Goal: Task Accomplishment & Management: Use online tool/utility

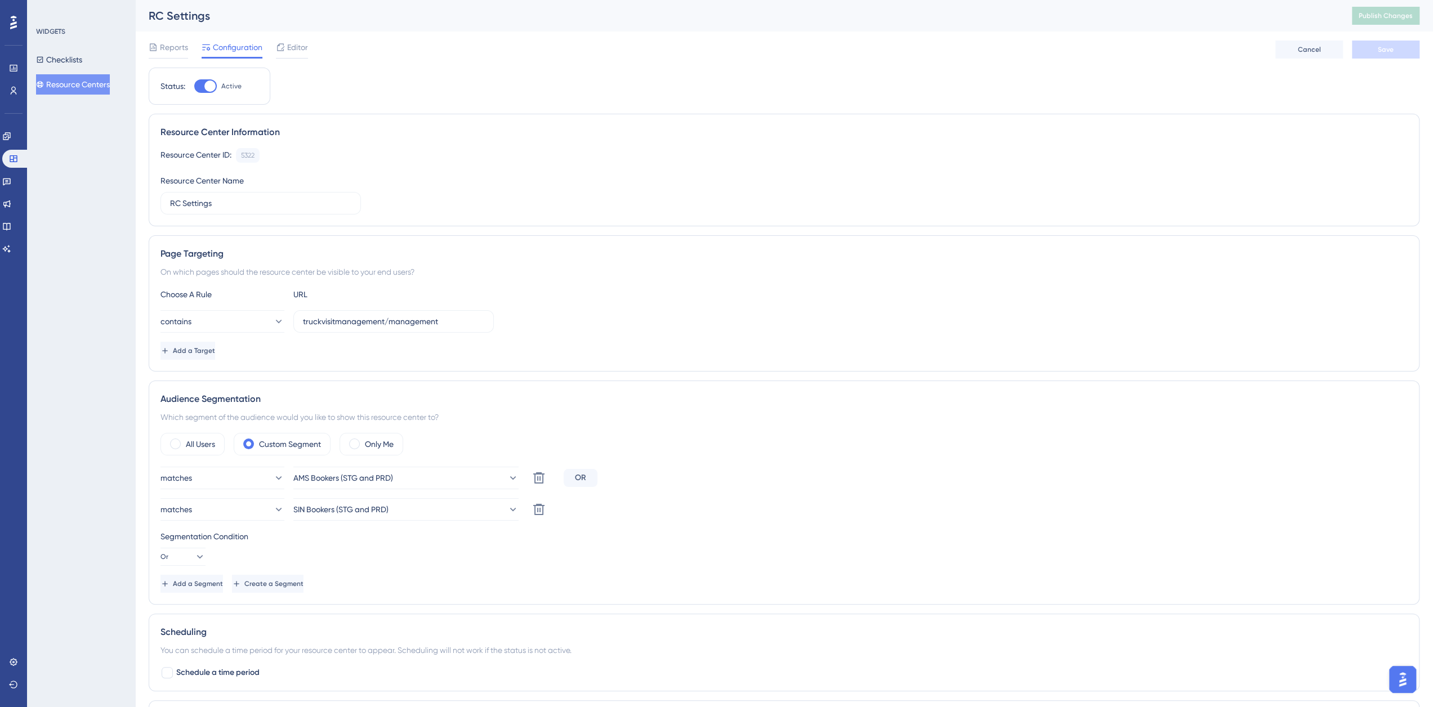
click at [1373, 87] on div "Status: Active Resource Center Information Resource Center ID: 5322 Copy Resour…" at bounding box center [784, 432] width 1271 height 728
click at [172, 42] on span "Reports" at bounding box center [174, 48] width 28 height 14
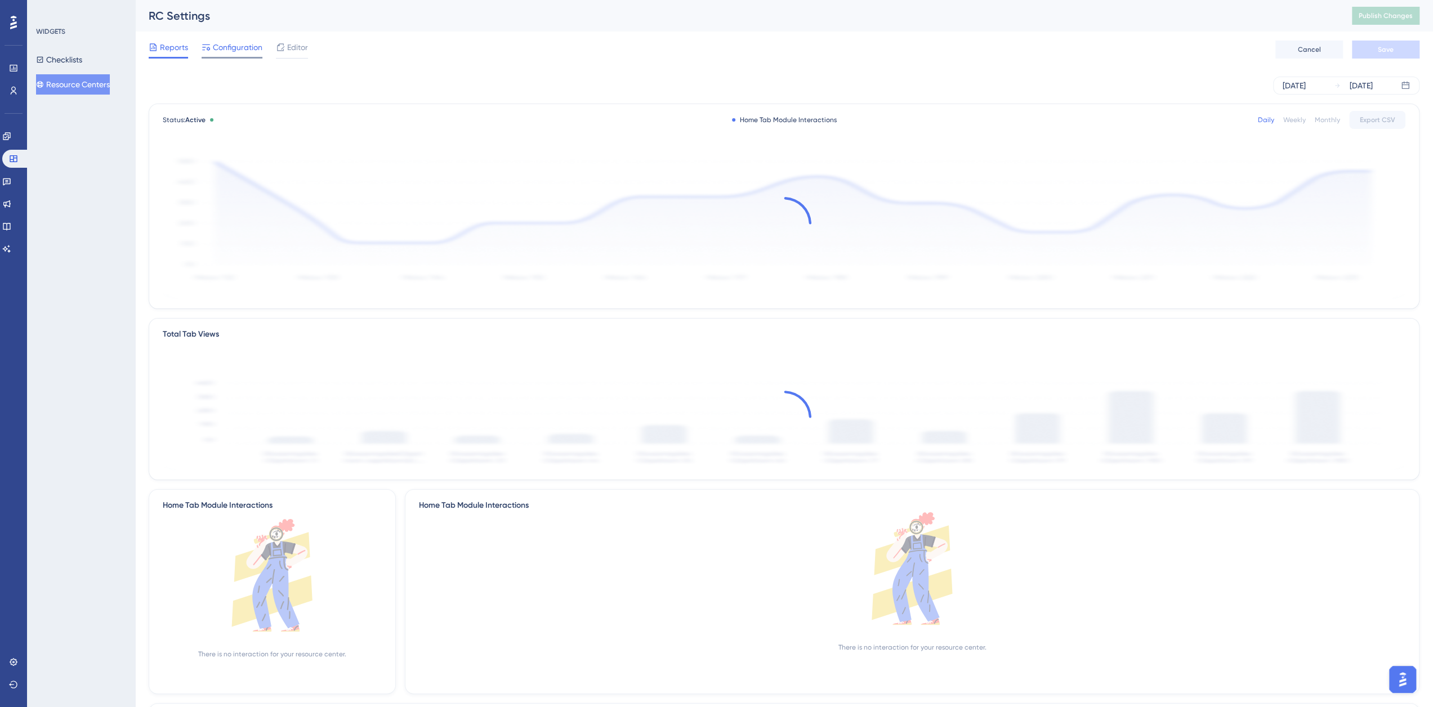
click at [236, 47] on span "Configuration" at bounding box center [238, 48] width 50 height 14
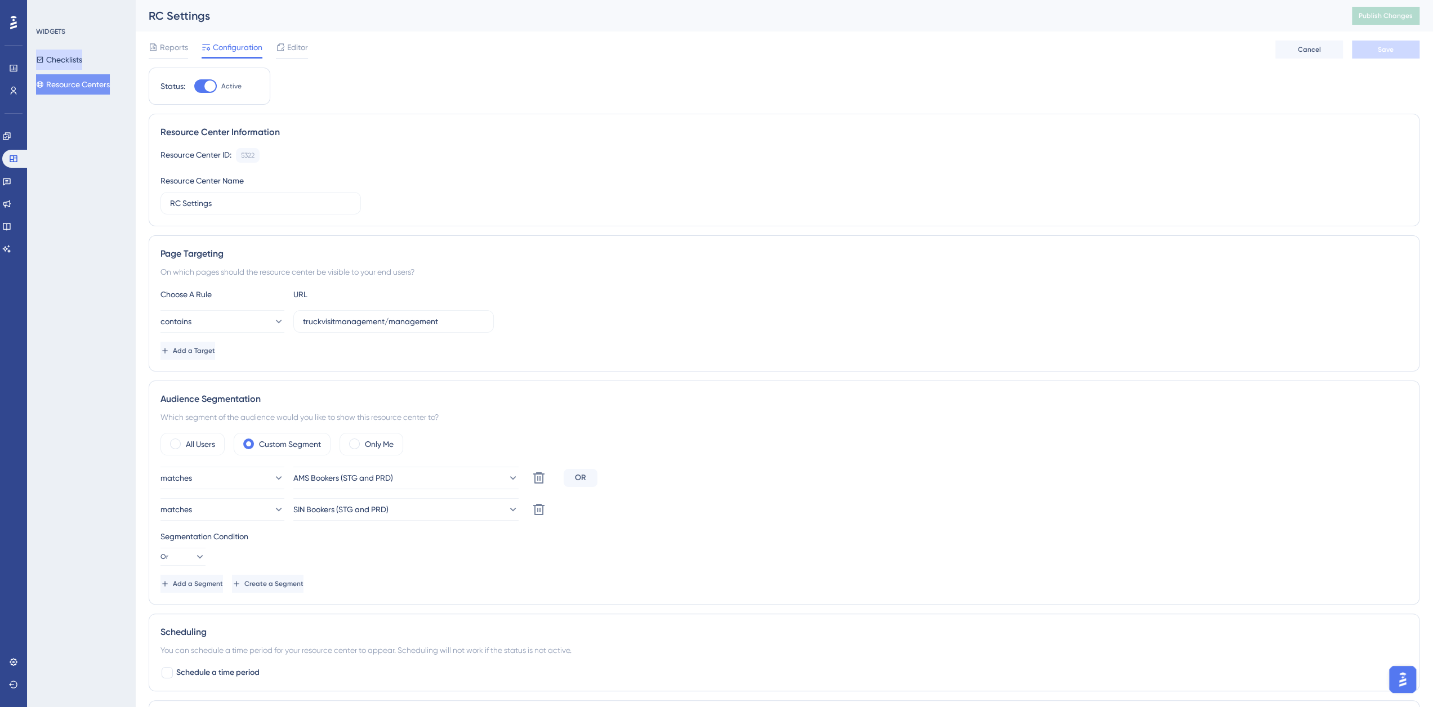
click at [65, 53] on button "Checklists" at bounding box center [59, 60] width 46 height 20
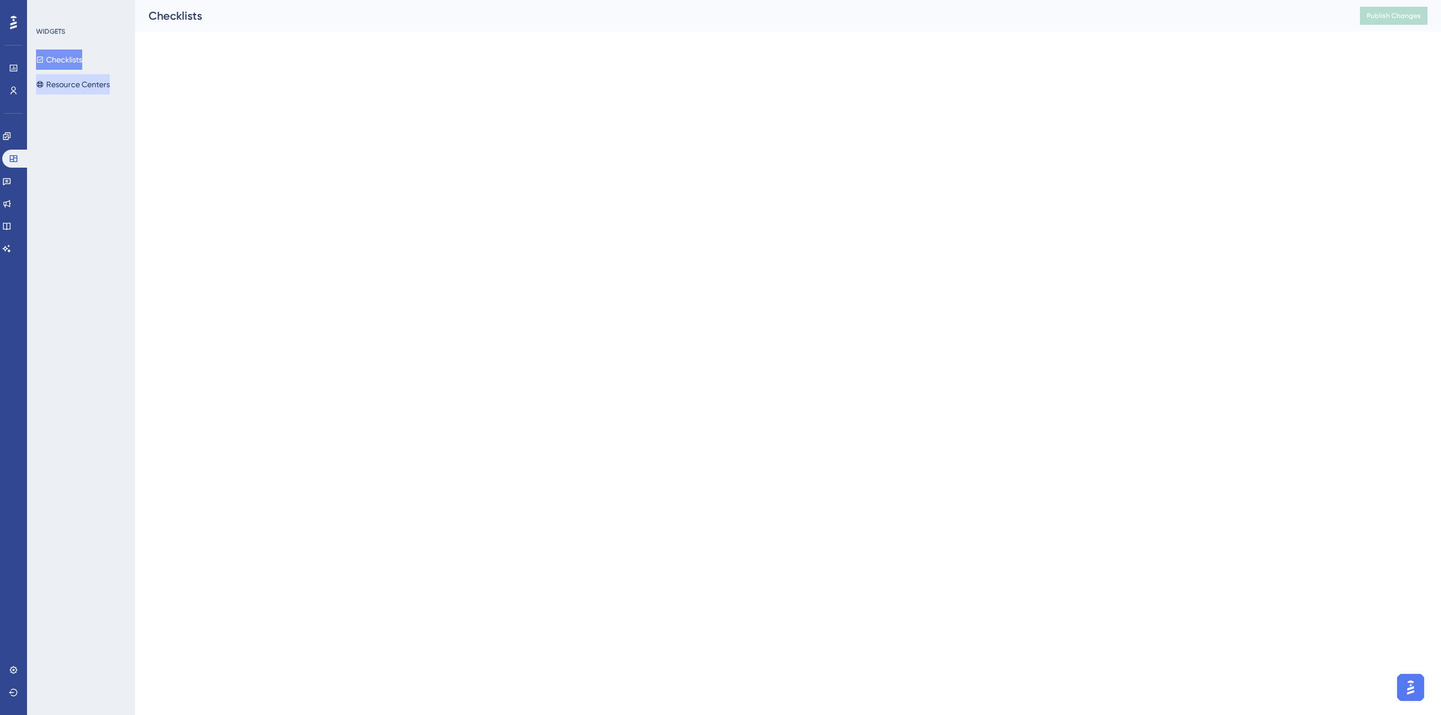
click at [71, 82] on button "Resource Centers" at bounding box center [73, 84] width 74 height 20
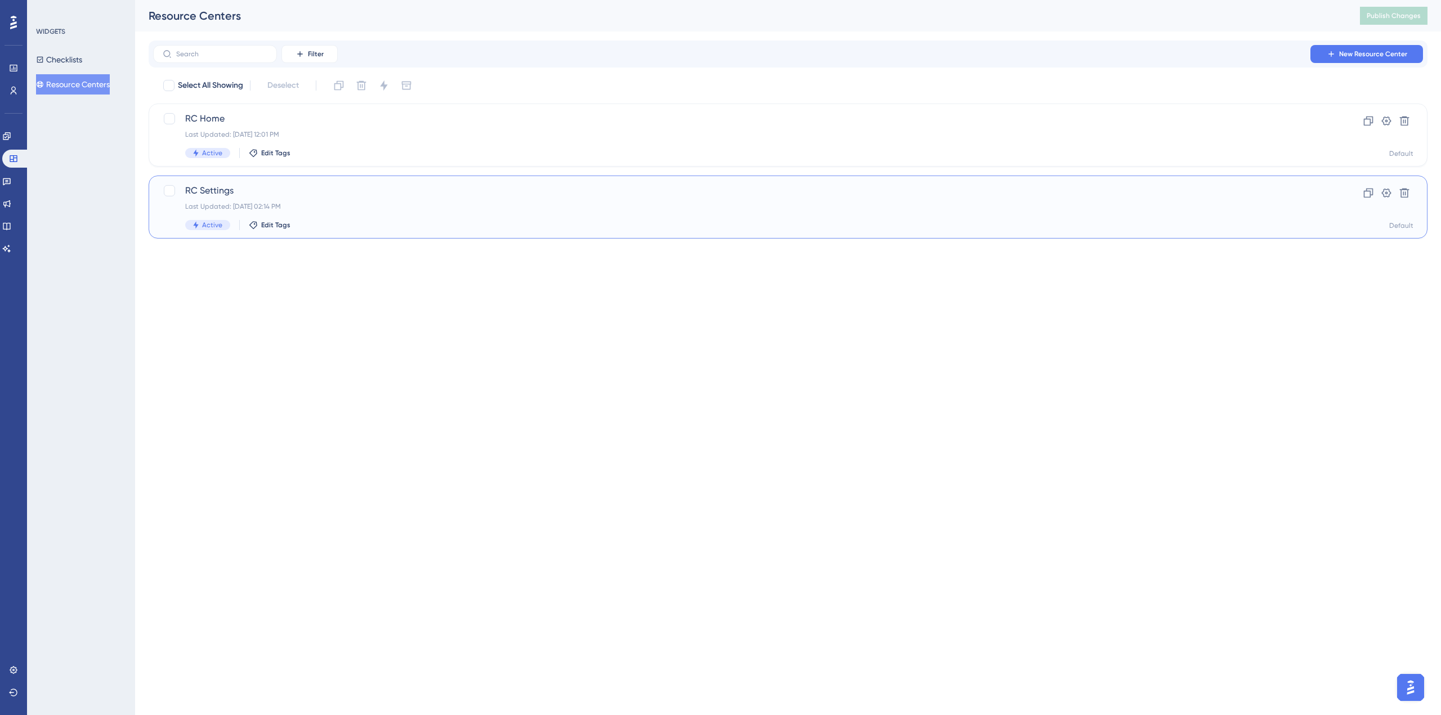
click at [217, 191] on span "RC Settings" at bounding box center [743, 191] width 1116 height 14
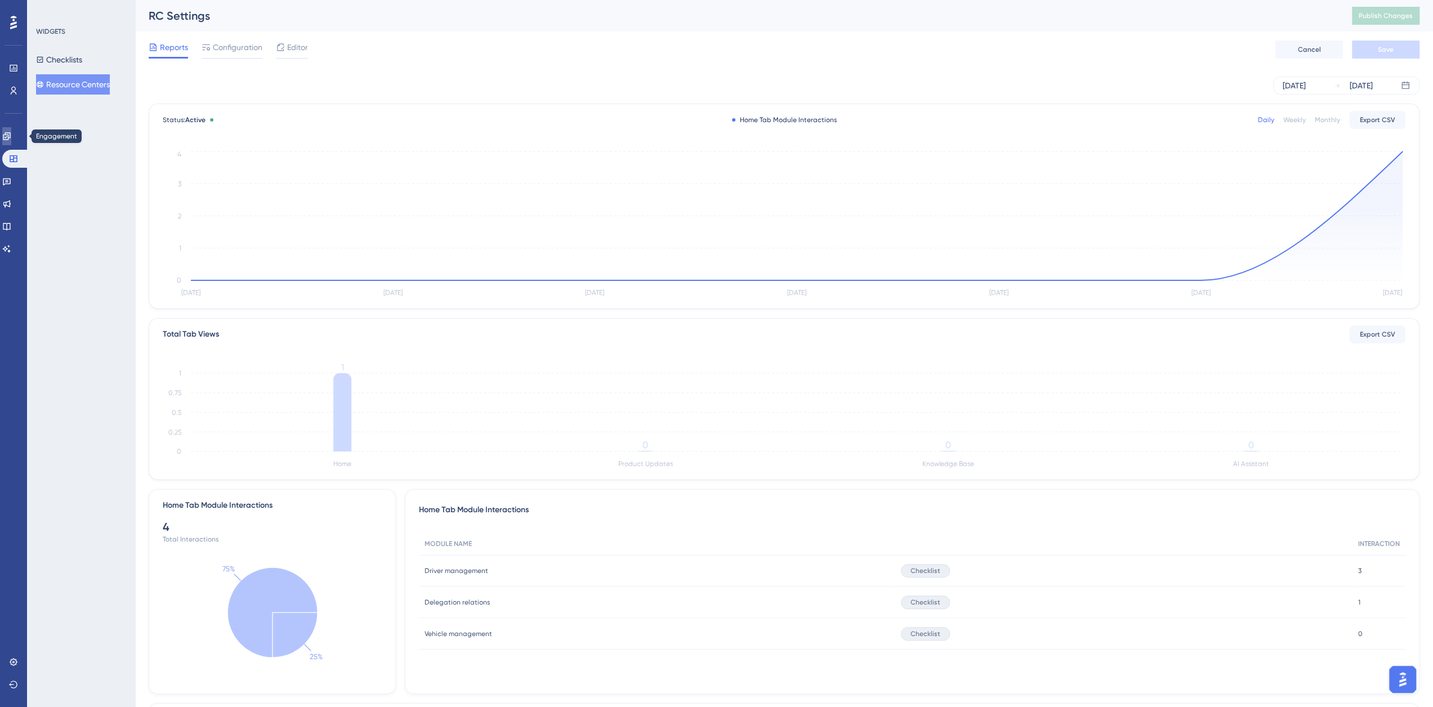
click at [11, 137] on icon at bounding box center [6, 136] width 9 height 9
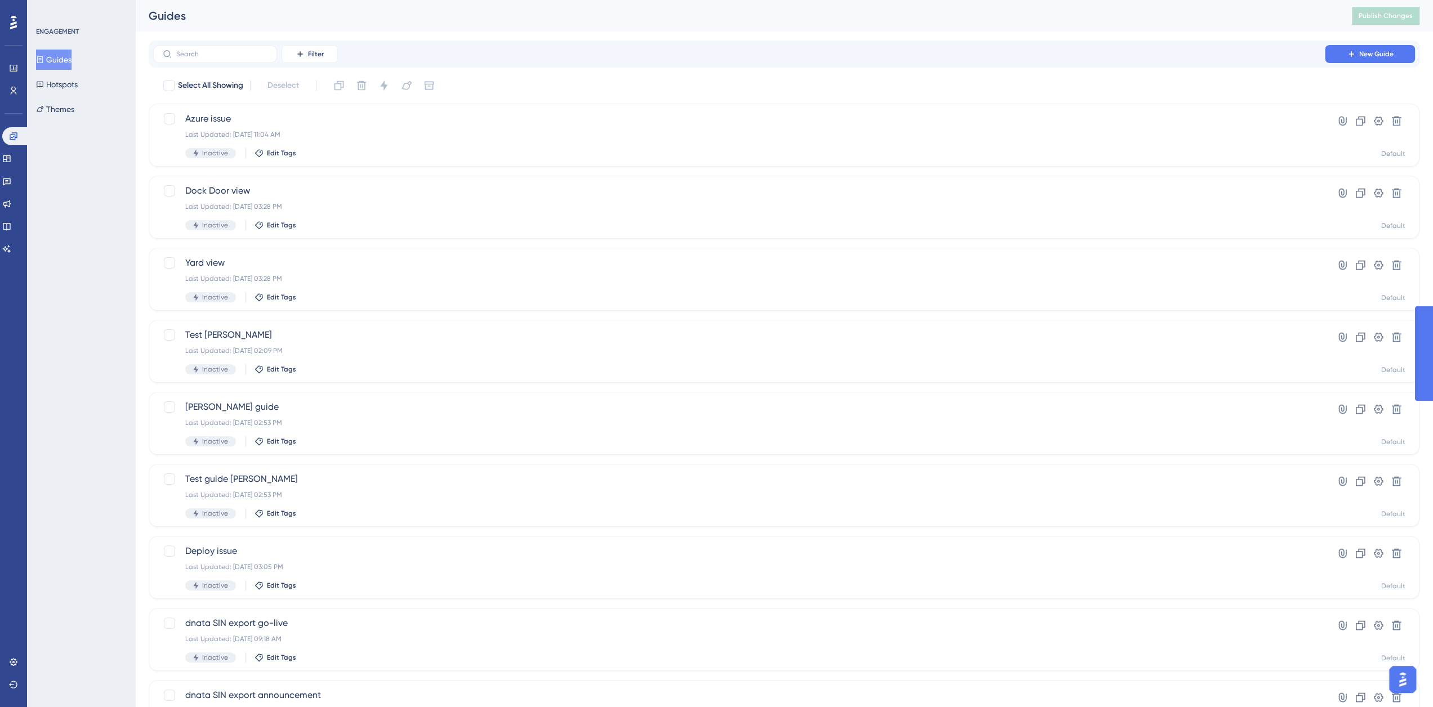
click at [64, 62] on button "Guides" at bounding box center [53, 60] width 35 height 20
click at [219, 59] on label at bounding box center [215, 54] width 124 height 18
click at [219, 58] on input "text" at bounding box center [221, 54] width 91 height 8
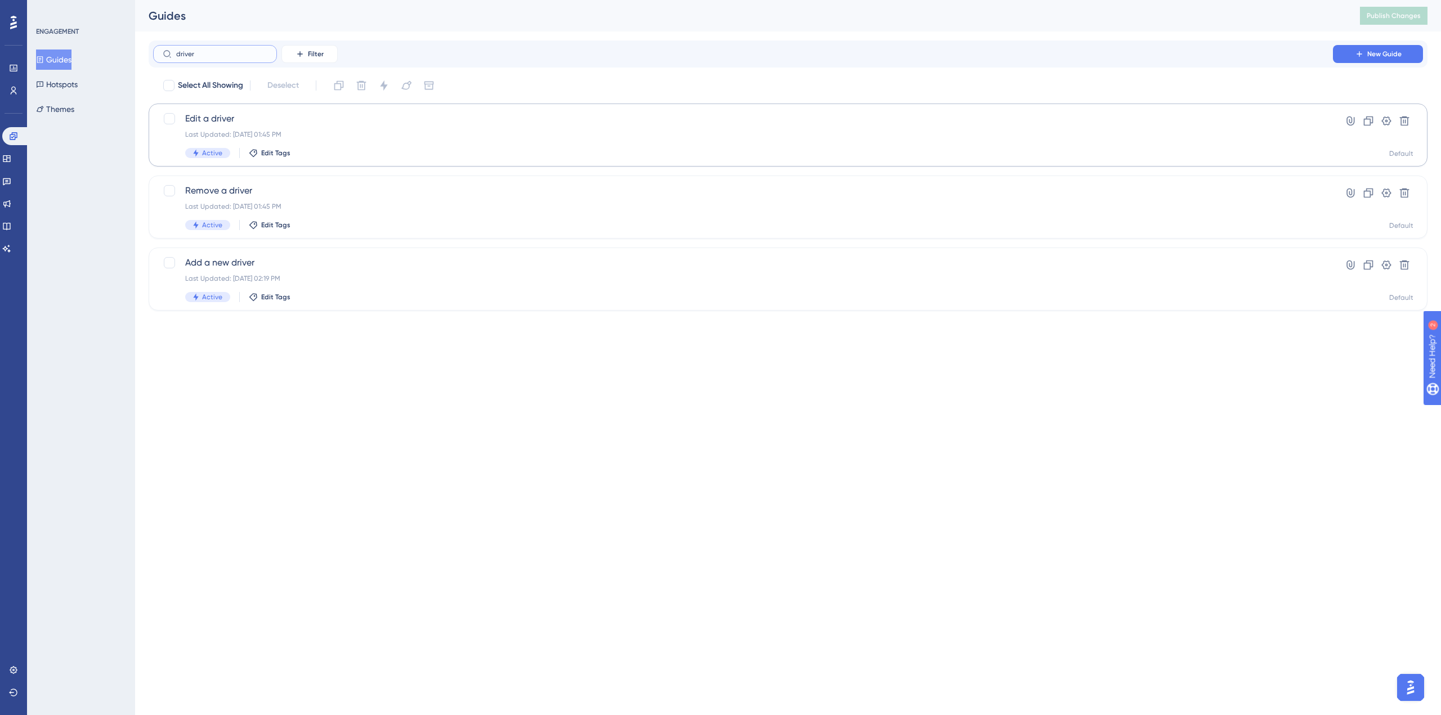
type input "driver"
click at [213, 122] on span "Edit a driver" at bounding box center [743, 119] width 1116 height 14
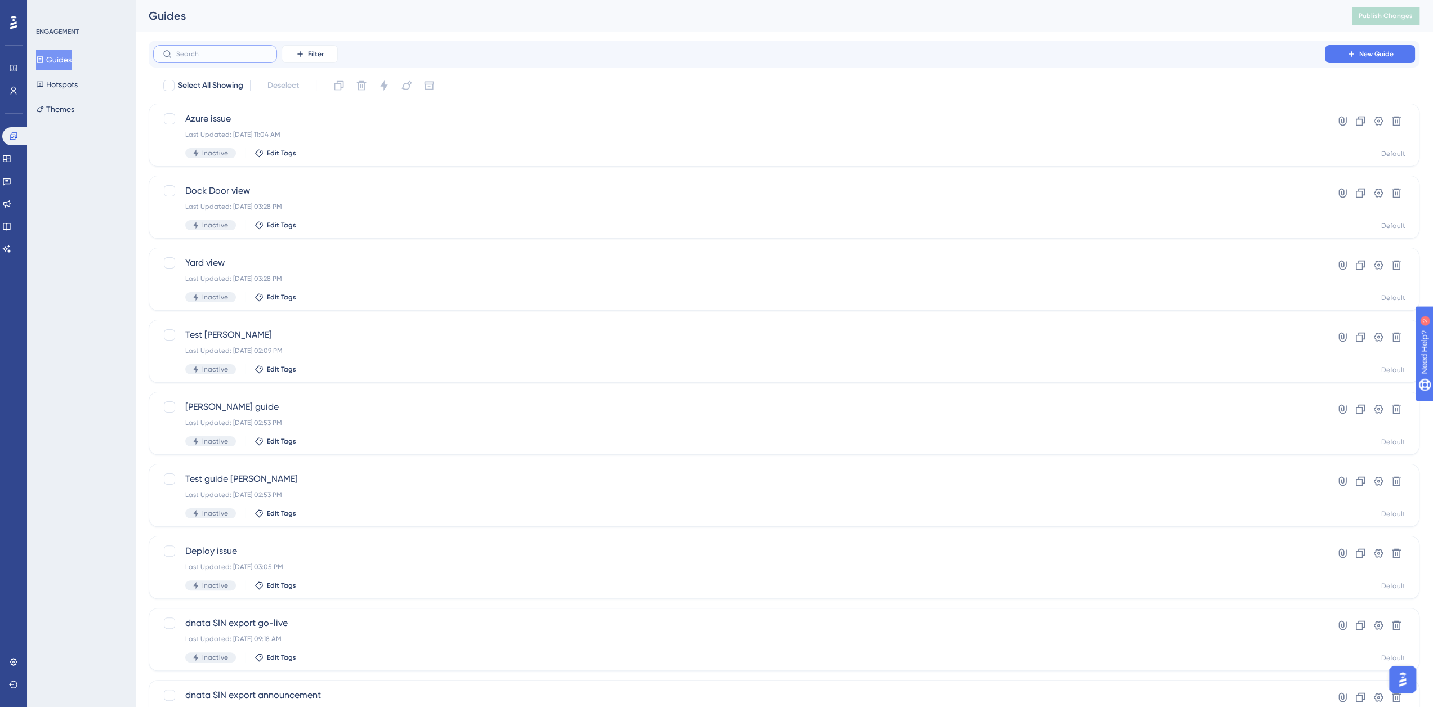
click at [208, 56] on input "text" at bounding box center [221, 54] width 91 height 8
type input "s"
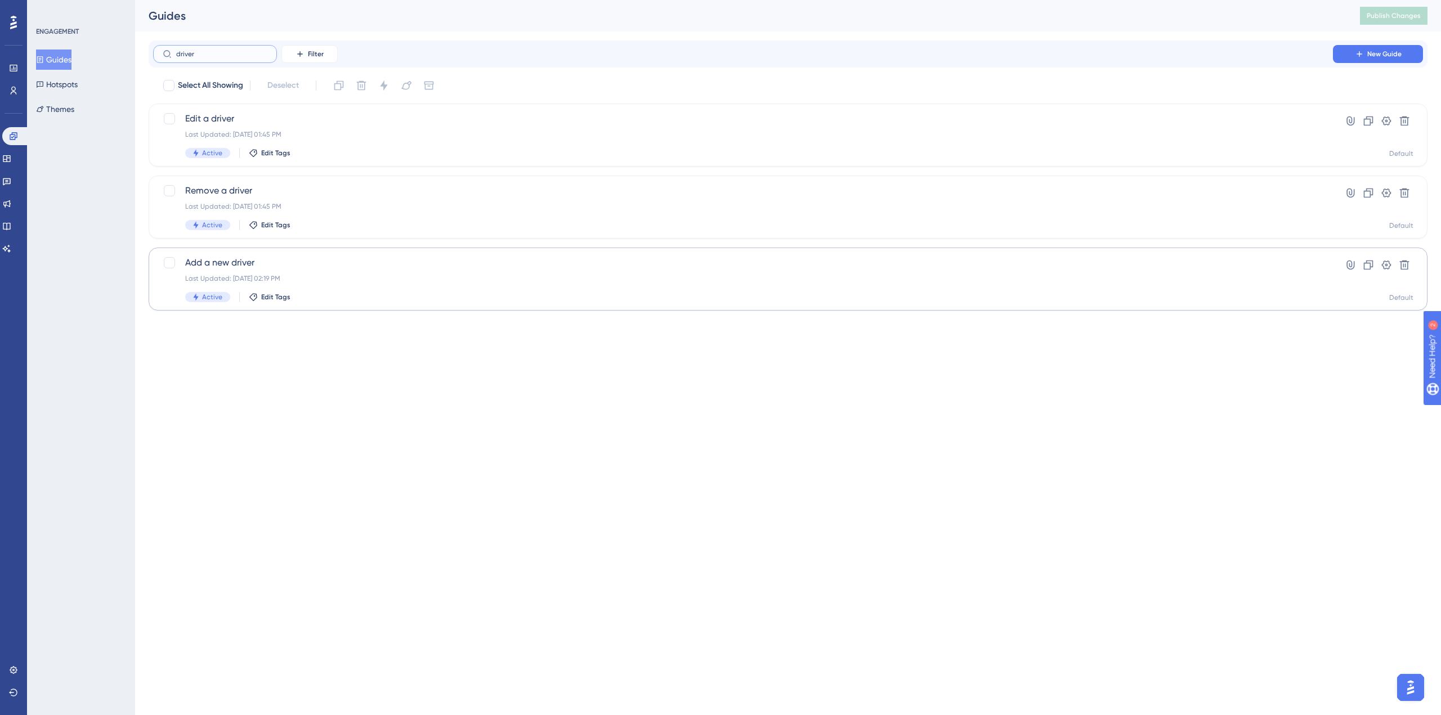
type input "driver"
click at [234, 258] on span "Add a new driver" at bounding box center [743, 263] width 1116 height 14
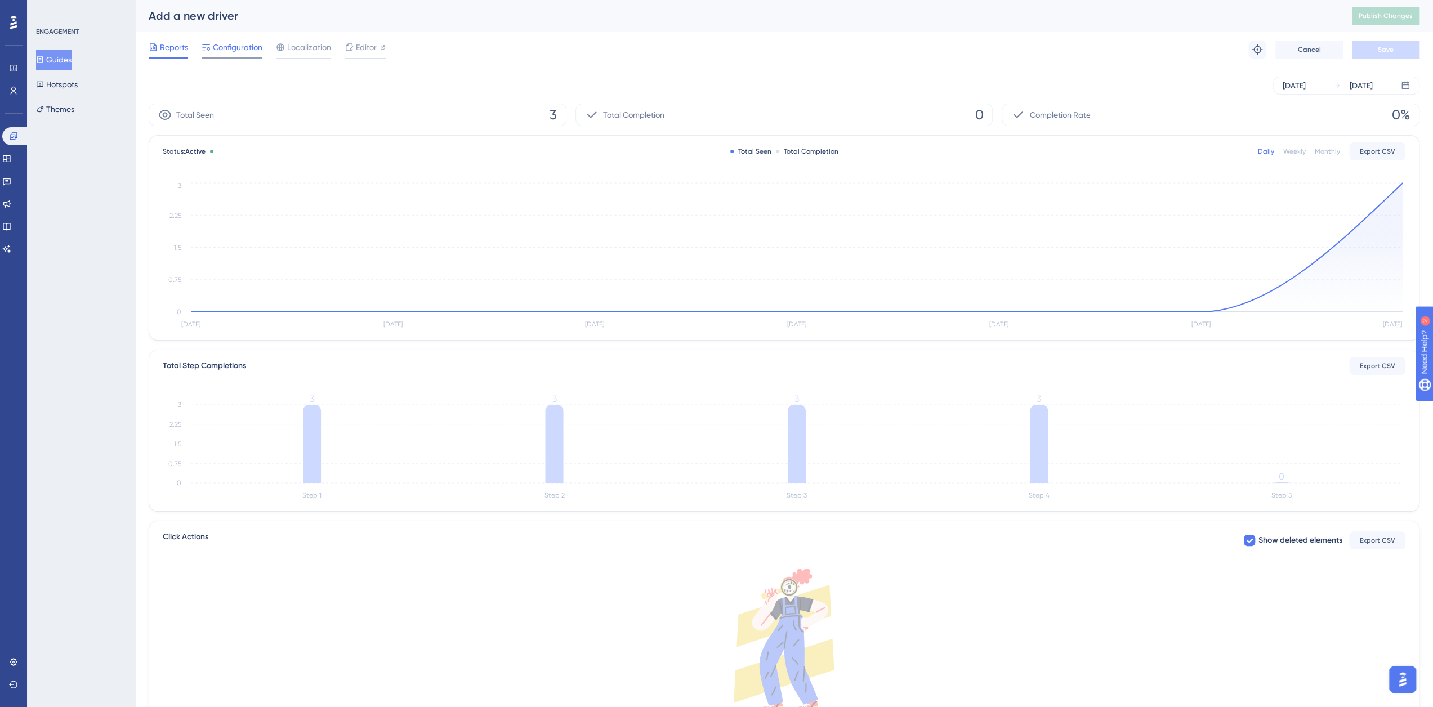
click at [254, 50] on span "Configuration" at bounding box center [238, 48] width 50 height 14
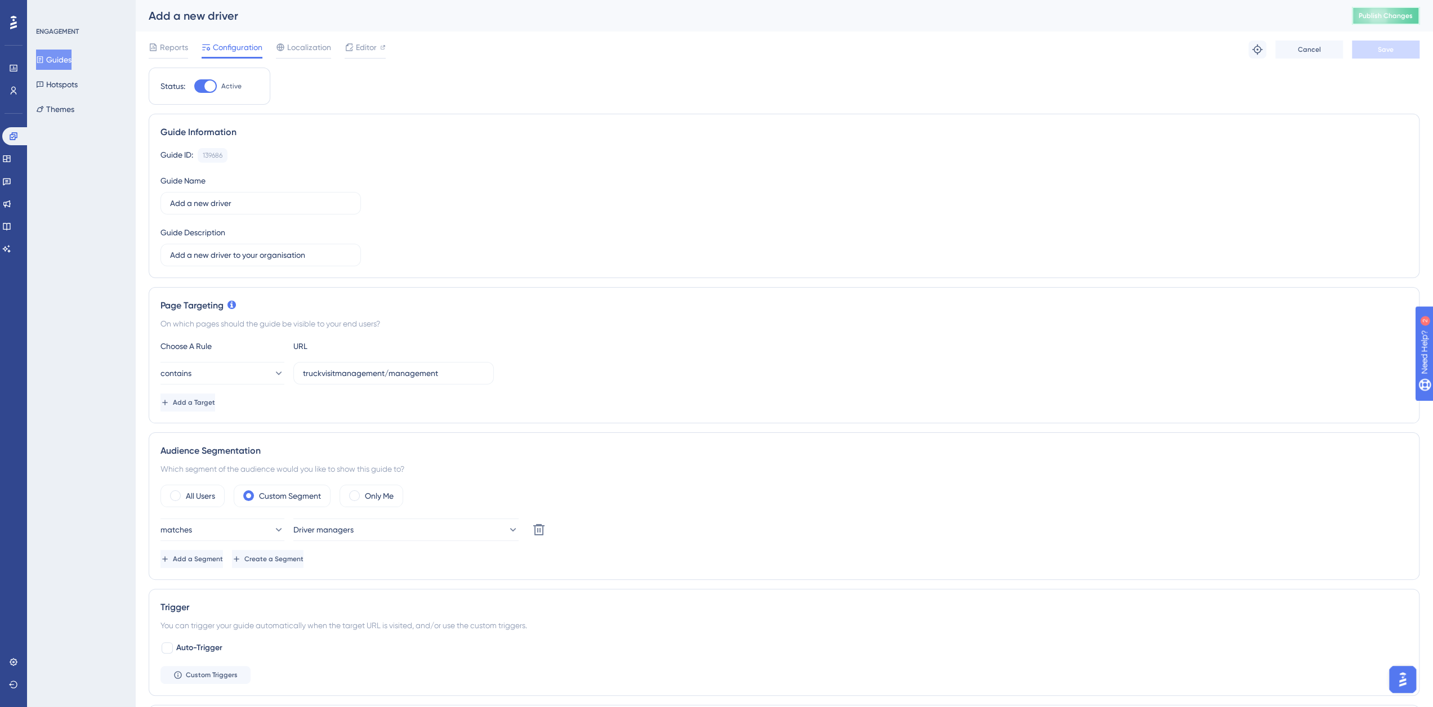
click at [1387, 13] on span "Publish Changes" at bounding box center [1385, 15] width 54 height 9
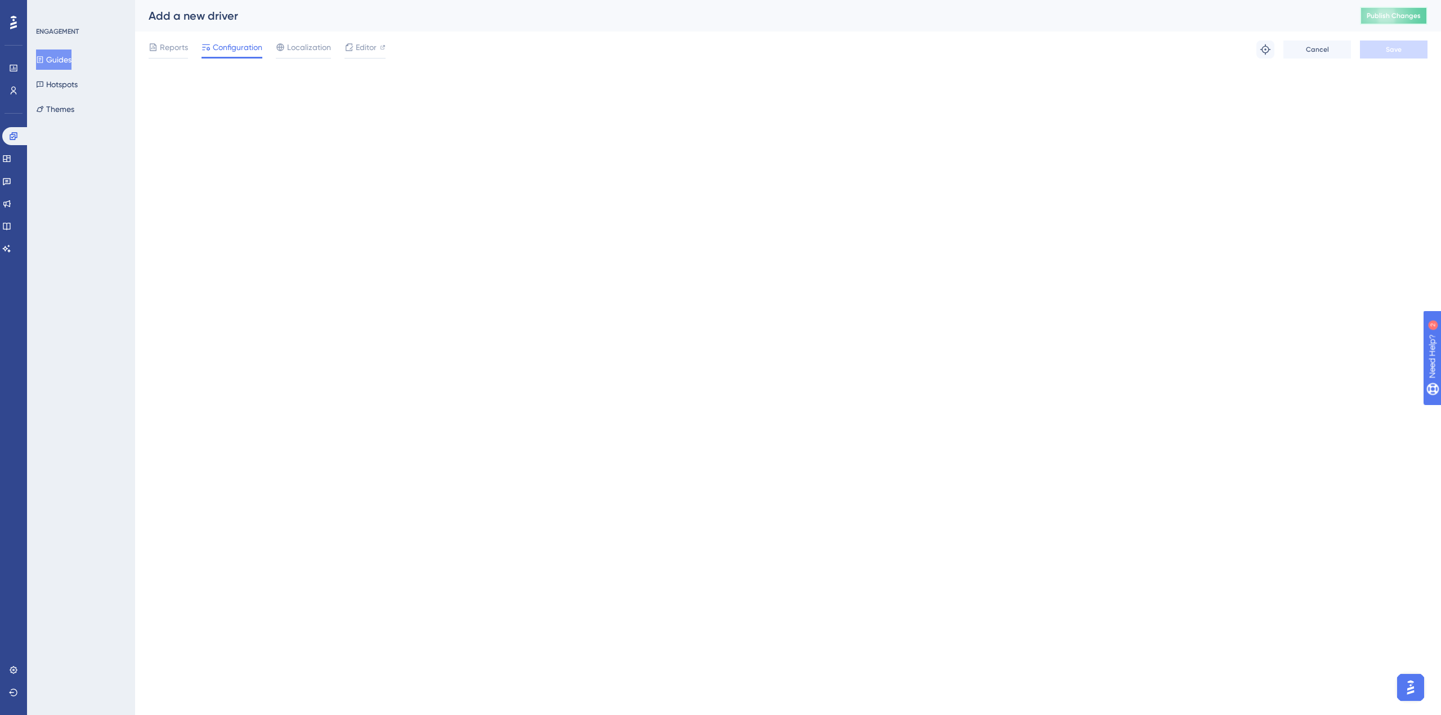
click at [1401, 17] on span "Publish Changes" at bounding box center [1394, 15] width 54 height 9
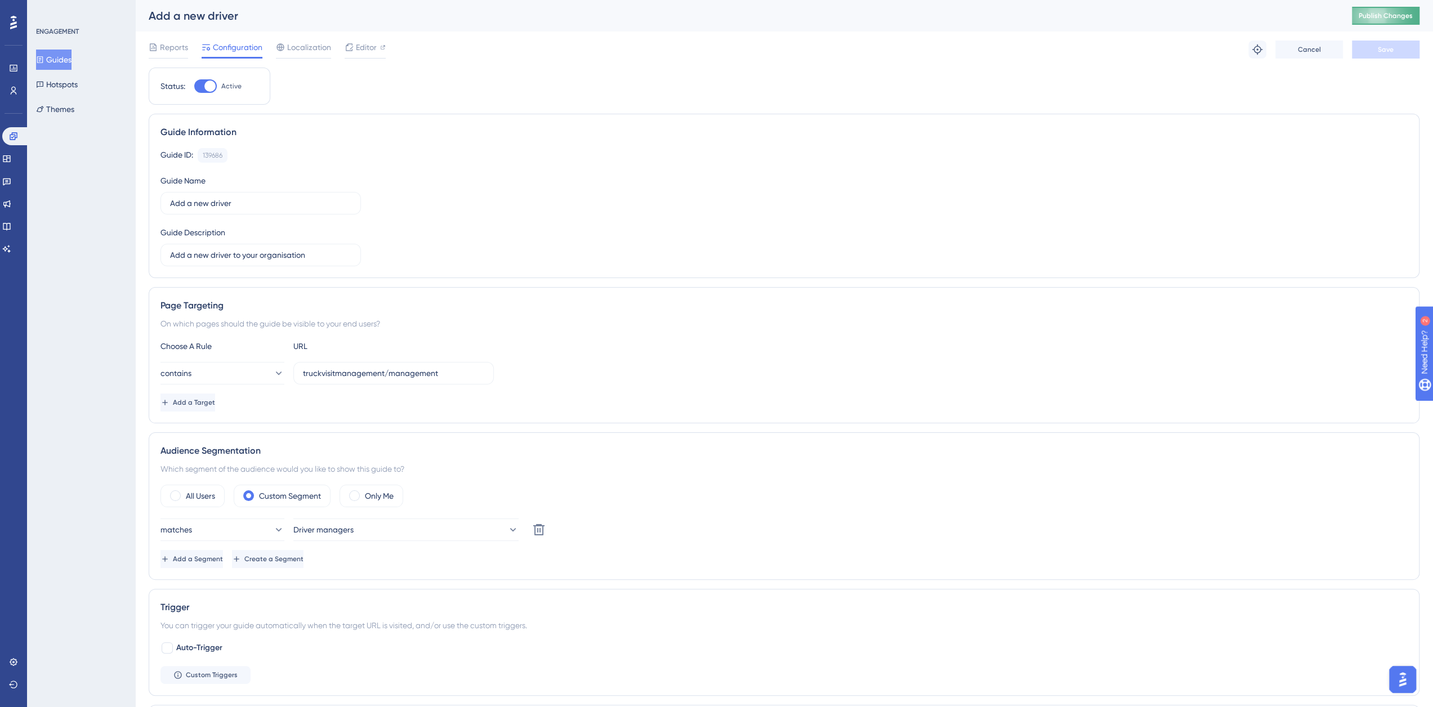
click at [1405, 16] on span "Publish Changes" at bounding box center [1385, 15] width 54 height 9
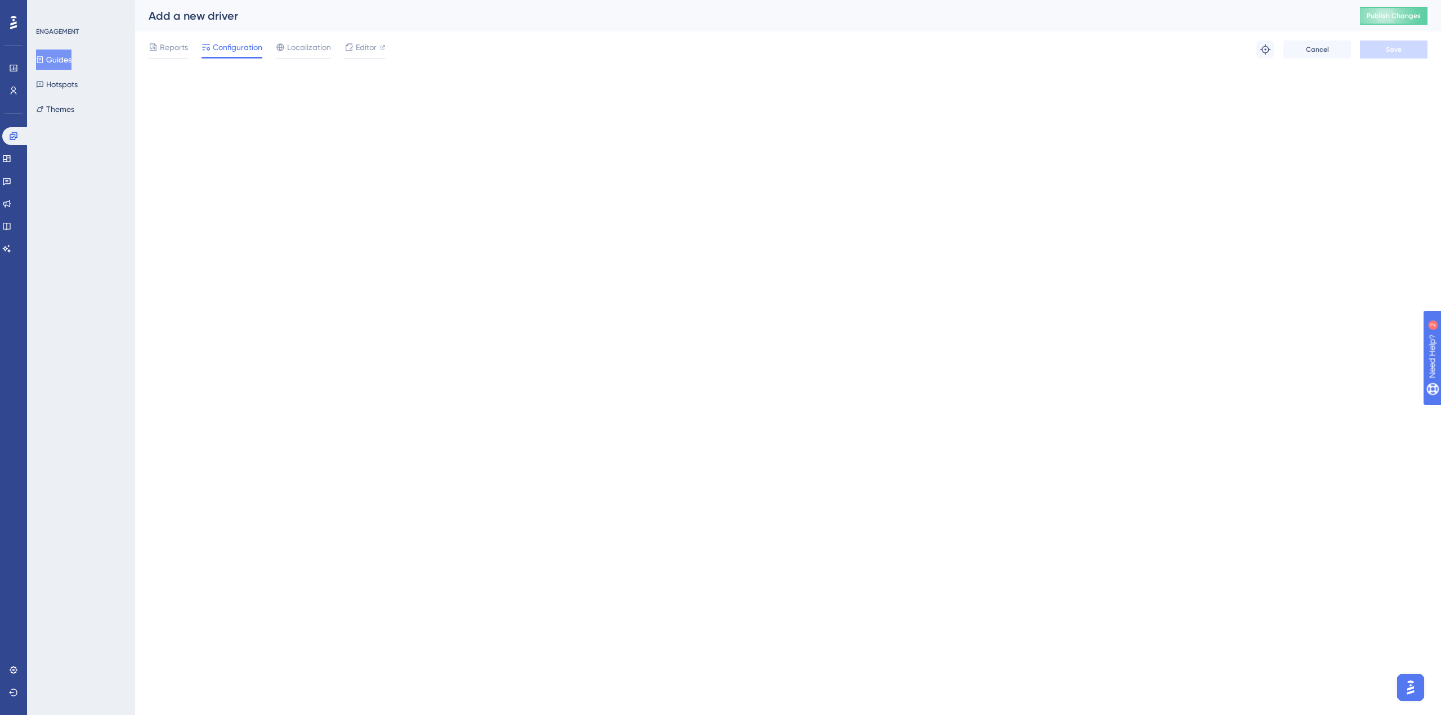
click at [1388, 26] on div "Add a new driver Publish Changes" at bounding box center [788, 16] width 1306 height 32
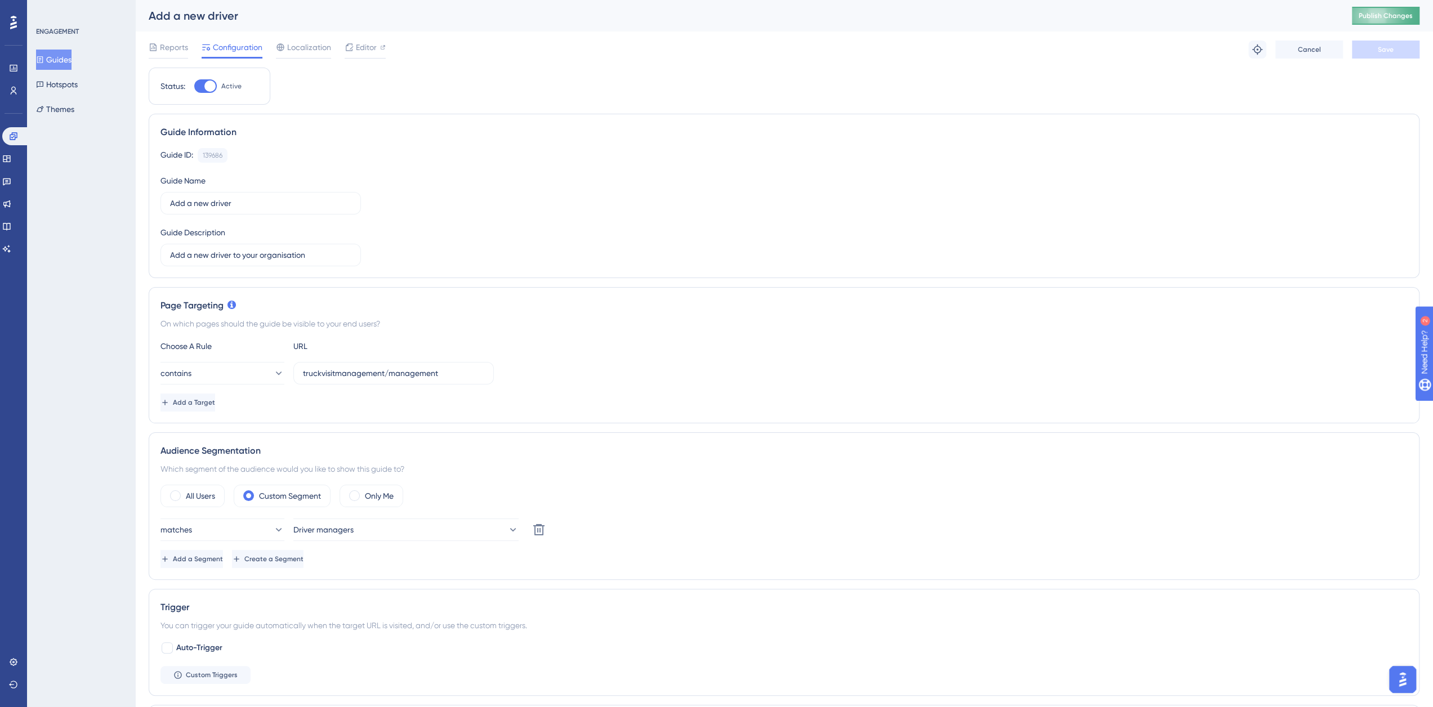
click at [1392, 15] on span "Publish Changes" at bounding box center [1385, 15] width 54 height 9
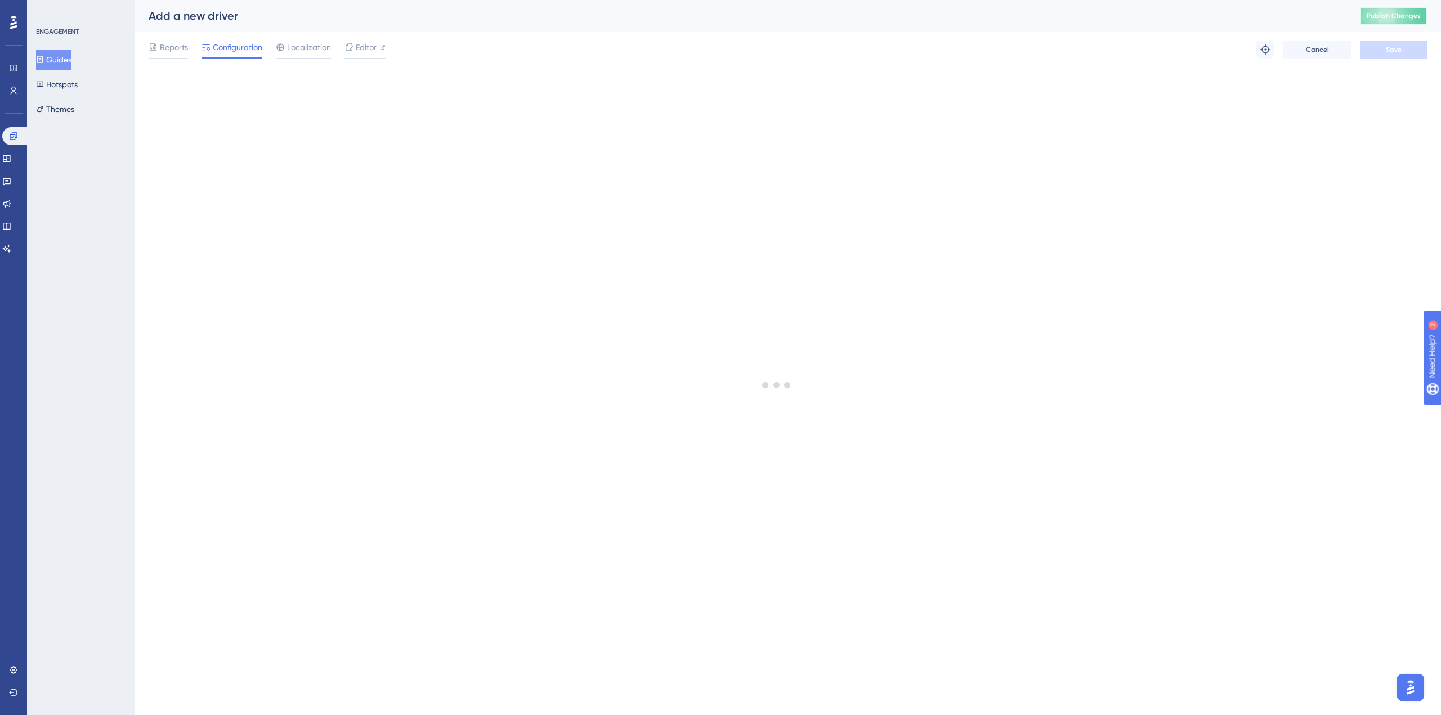
click at [1384, 11] on span "Publish Changes" at bounding box center [1394, 15] width 54 height 9
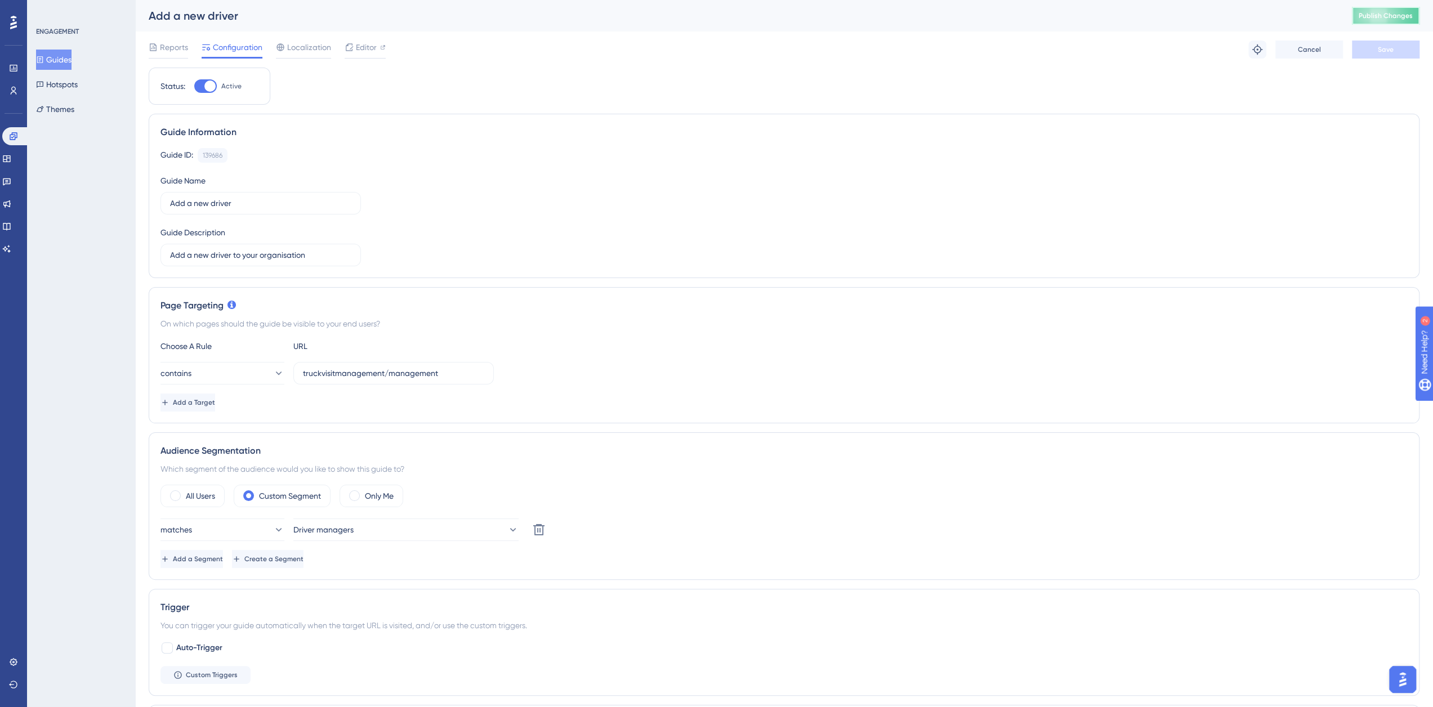
click at [1390, 11] on button "Publish Changes" at bounding box center [1386, 16] width 68 height 18
click at [1381, 17] on span "Publish Changes" at bounding box center [1385, 15] width 54 height 9
click at [1393, 18] on span "Publish Changes" at bounding box center [1385, 15] width 54 height 9
click at [1380, 16] on span "Publish Changes" at bounding box center [1385, 15] width 54 height 9
click at [1389, 15] on span "Publish Changes" at bounding box center [1385, 15] width 54 height 9
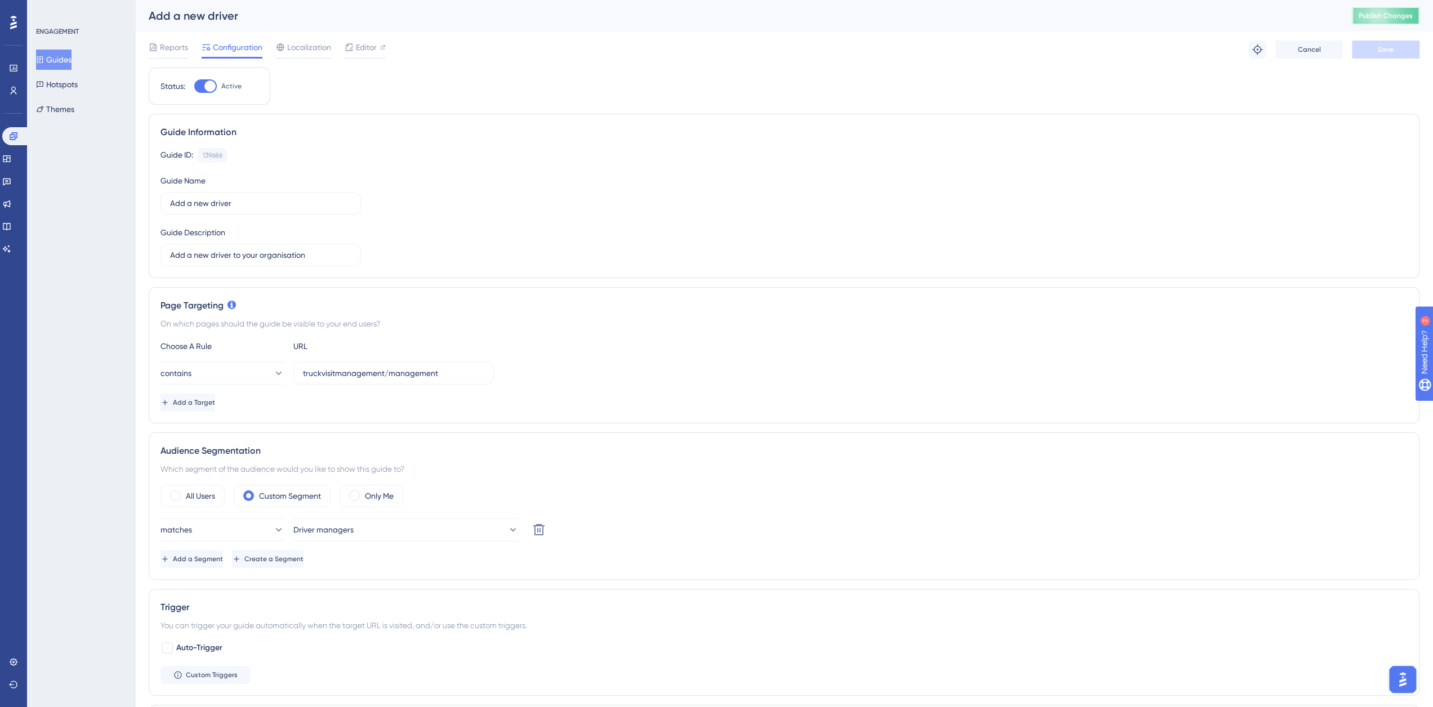
click at [1396, 17] on span "Publish Changes" at bounding box center [1385, 15] width 54 height 9
click at [1389, 14] on span "Publish Changes" at bounding box center [1385, 15] width 54 height 9
click at [1381, 17] on span "Publish Changes" at bounding box center [1385, 15] width 54 height 9
click at [1367, 15] on span "Publish Changes" at bounding box center [1385, 15] width 54 height 9
click at [1385, 20] on span "Publish Changes" at bounding box center [1385, 15] width 54 height 9
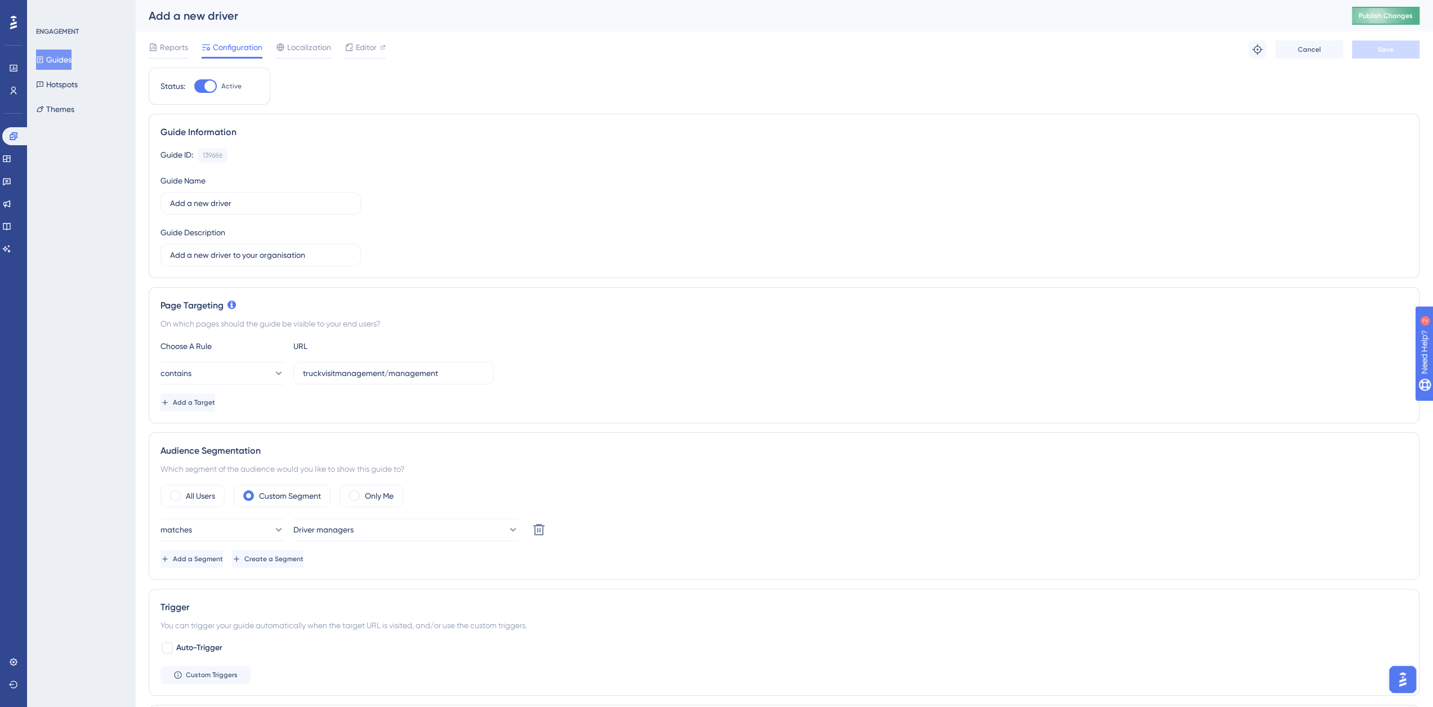
click at [1376, 14] on span "Publish Changes" at bounding box center [1385, 15] width 54 height 9
click at [69, 59] on button "Guides" at bounding box center [53, 60] width 35 height 20
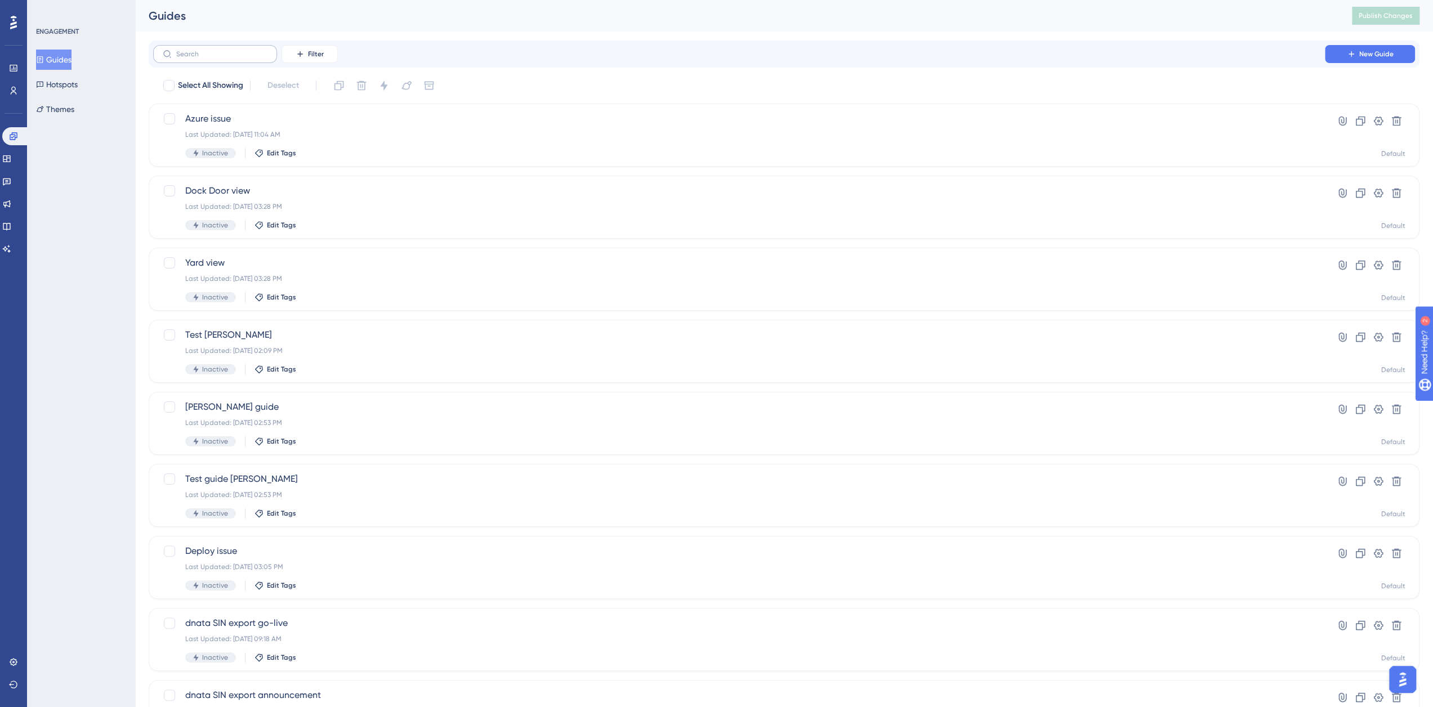
click at [217, 59] on label at bounding box center [215, 54] width 124 height 18
click at [217, 58] on input "text" at bounding box center [221, 54] width 91 height 8
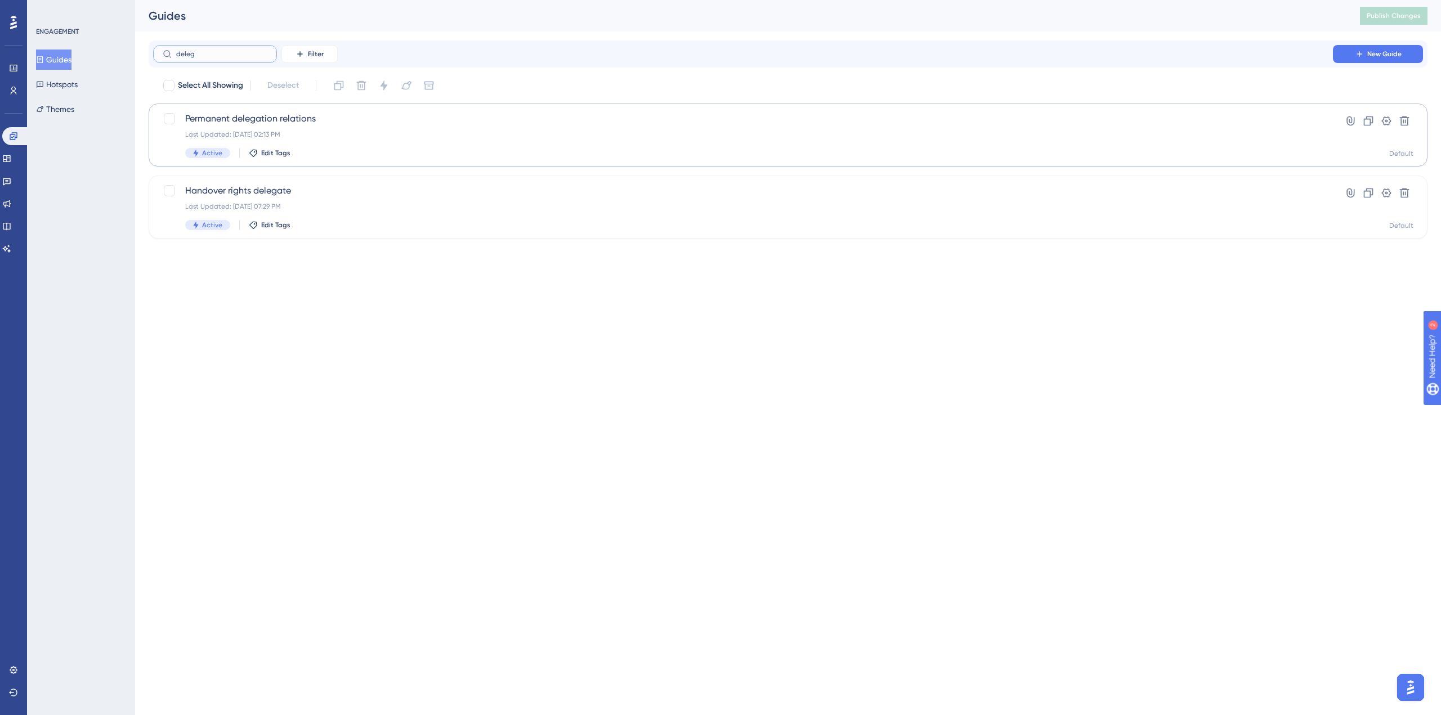
type input "deleg"
click at [301, 118] on span "Permanent delegation relations" at bounding box center [743, 119] width 1116 height 14
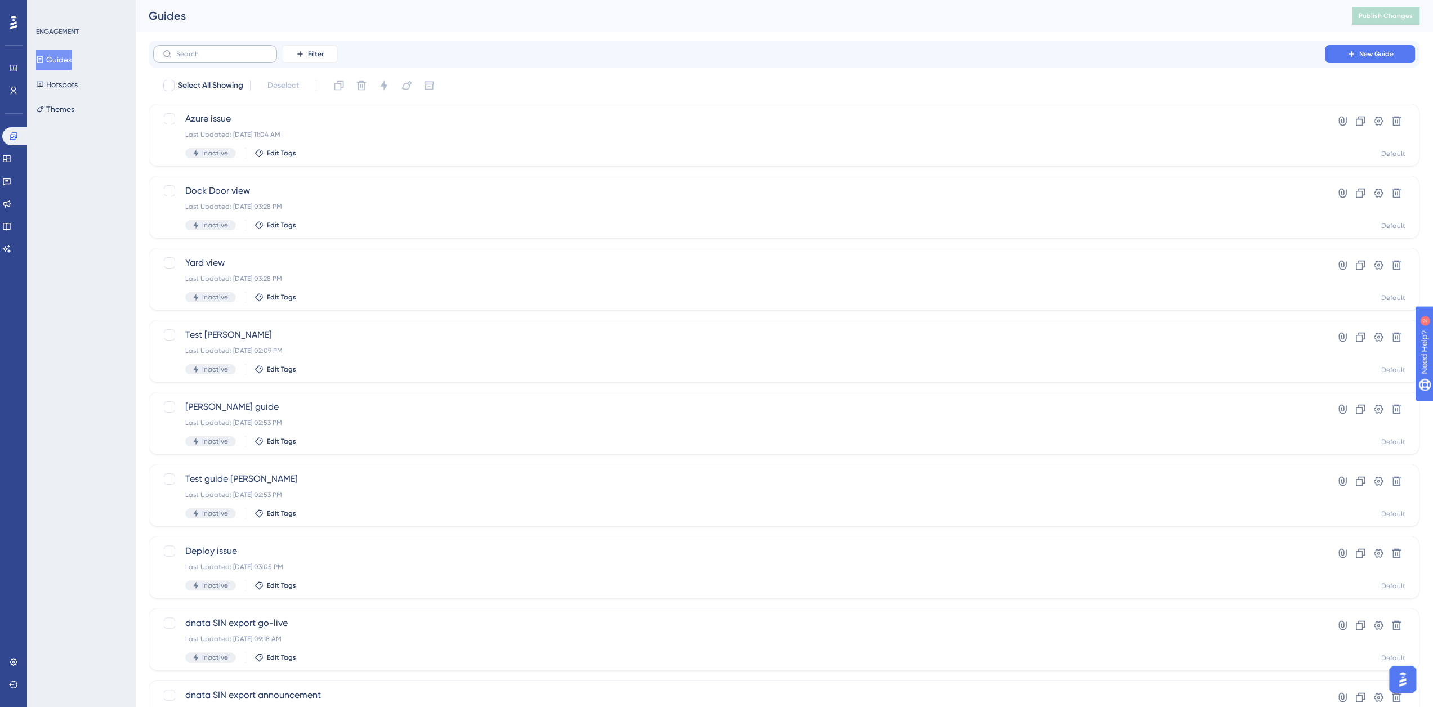
click at [213, 59] on label at bounding box center [215, 54] width 124 height 18
click at [213, 58] on input "text" at bounding box center [221, 54] width 91 height 8
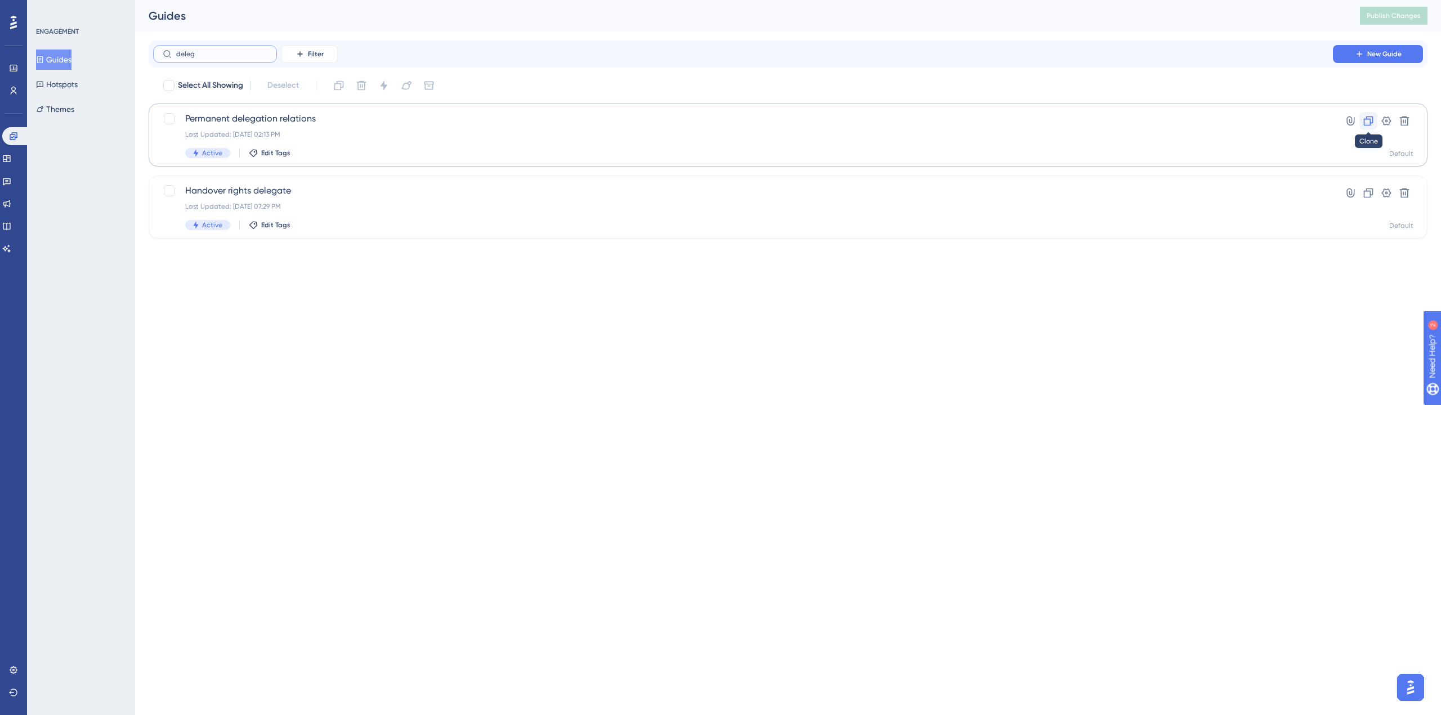
type input "deleg"
click at [1367, 118] on icon at bounding box center [1368, 120] width 11 height 11
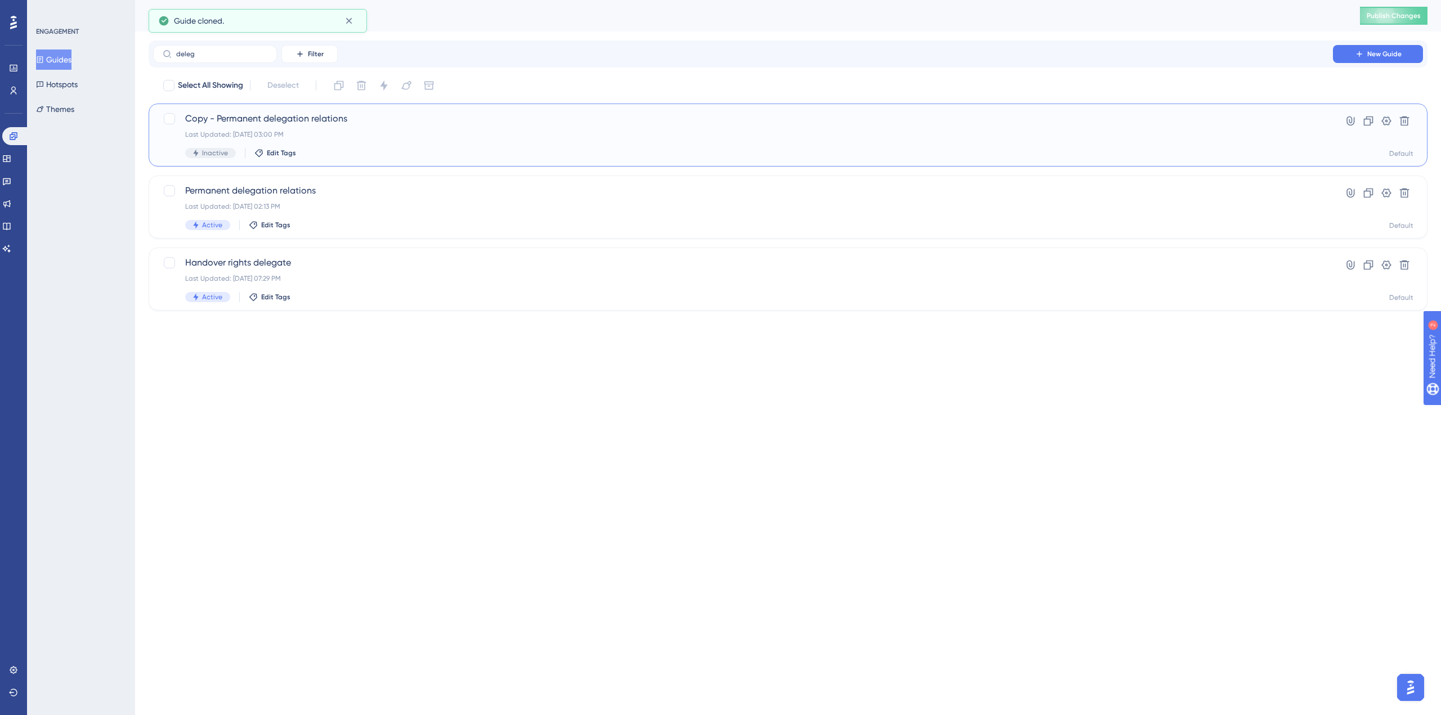
click at [288, 114] on span "Copy - Permanent delegation relations" at bounding box center [743, 119] width 1116 height 14
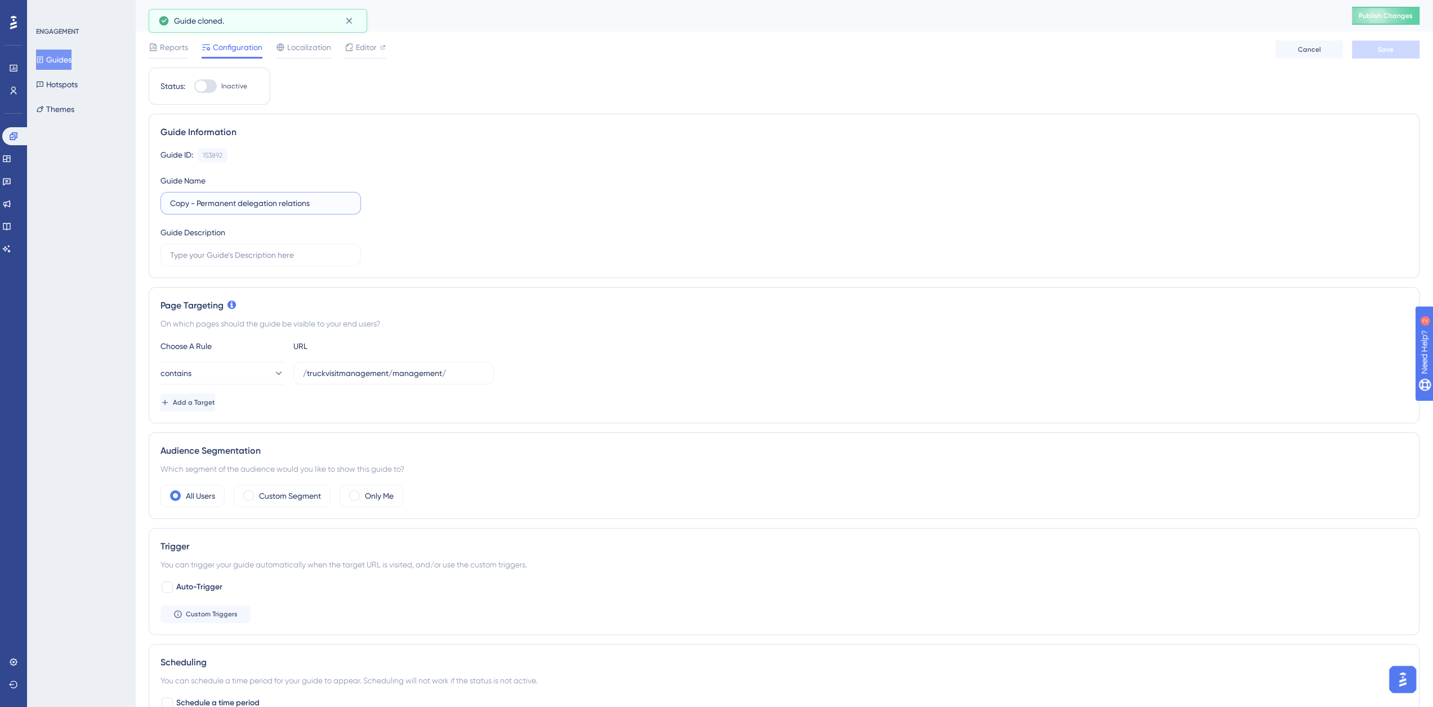
drag, startPoint x: 197, startPoint y: 203, endPoint x: 130, endPoint y: 198, distance: 67.2
click at [135, 198] on div "Performance Users Engagement Widgets Feedback Product Updates Knowledge Base AI…" at bounding box center [784, 538] width 1298 height 1077
drag, startPoint x: 252, startPoint y: 200, endPoint x: 150, endPoint y: 193, distance: 102.2
click at [151, 194] on div "Guide Information Guide ID: 153892 Copy Guide Name Permanent delegation relatio…" at bounding box center [784, 196] width 1271 height 164
type input "Favorite delegation partners"
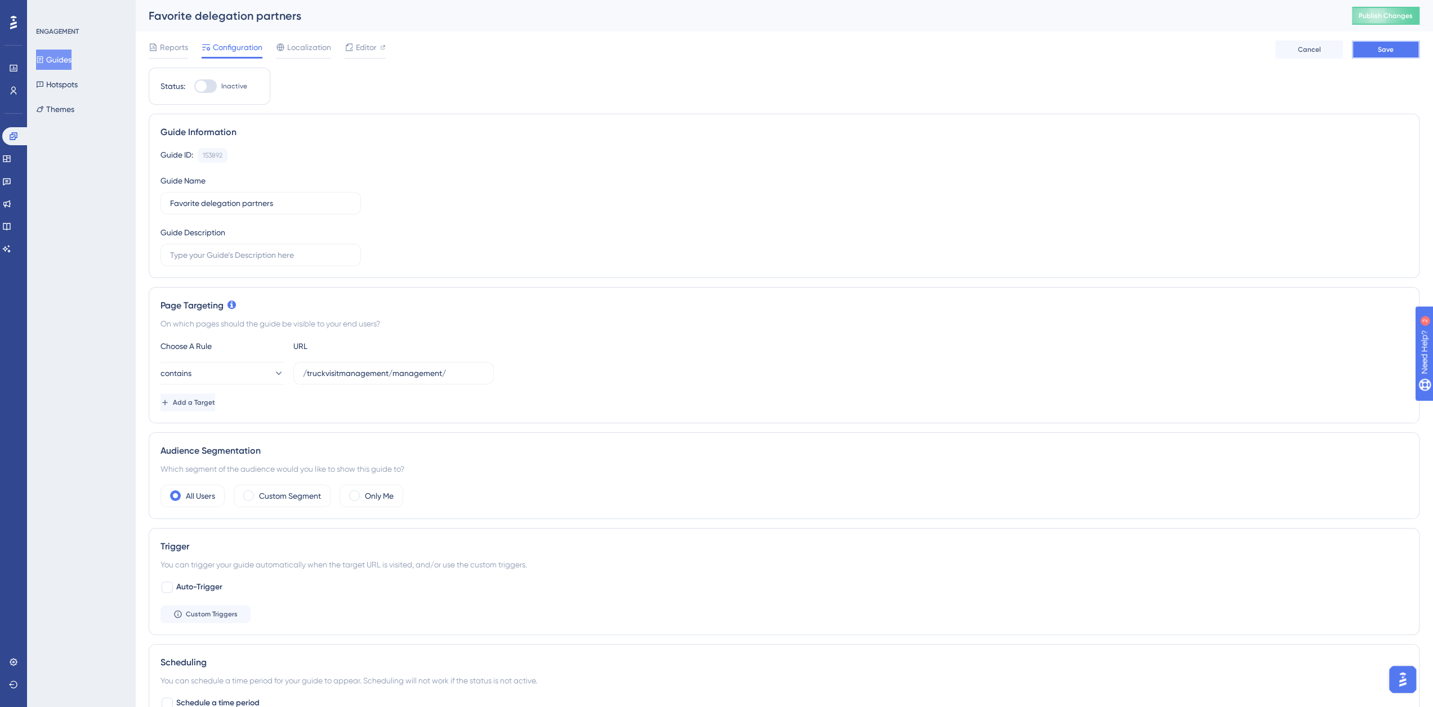
click at [1398, 52] on button "Save" at bounding box center [1386, 50] width 68 height 18
click at [356, 43] on span "Editor" at bounding box center [366, 48] width 21 height 14
click at [1386, 16] on span "Publish Changes" at bounding box center [1385, 15] width 54 height 9
click at [211, 85] on div at bounding box center [205, 86] width 23 height 14
click at [194, 86] on input "Inactive" at bounding box center [194, 86] width 1 height 1
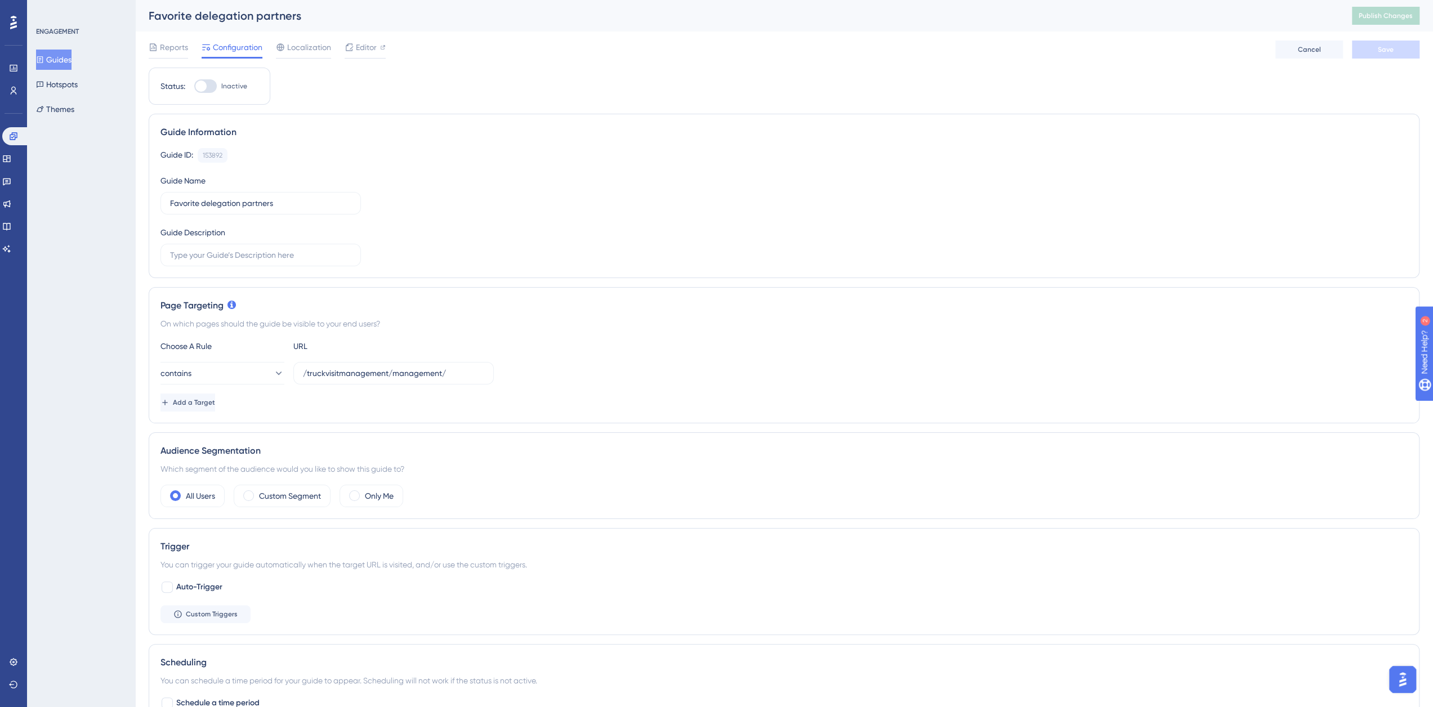
checkbox input "true"
click at [1376, 50] on button "Save" at bounding box center [1386, 50] width 68 height 18
click at [11, 167] on link at bounding box center [6, 159] width 9 height 18
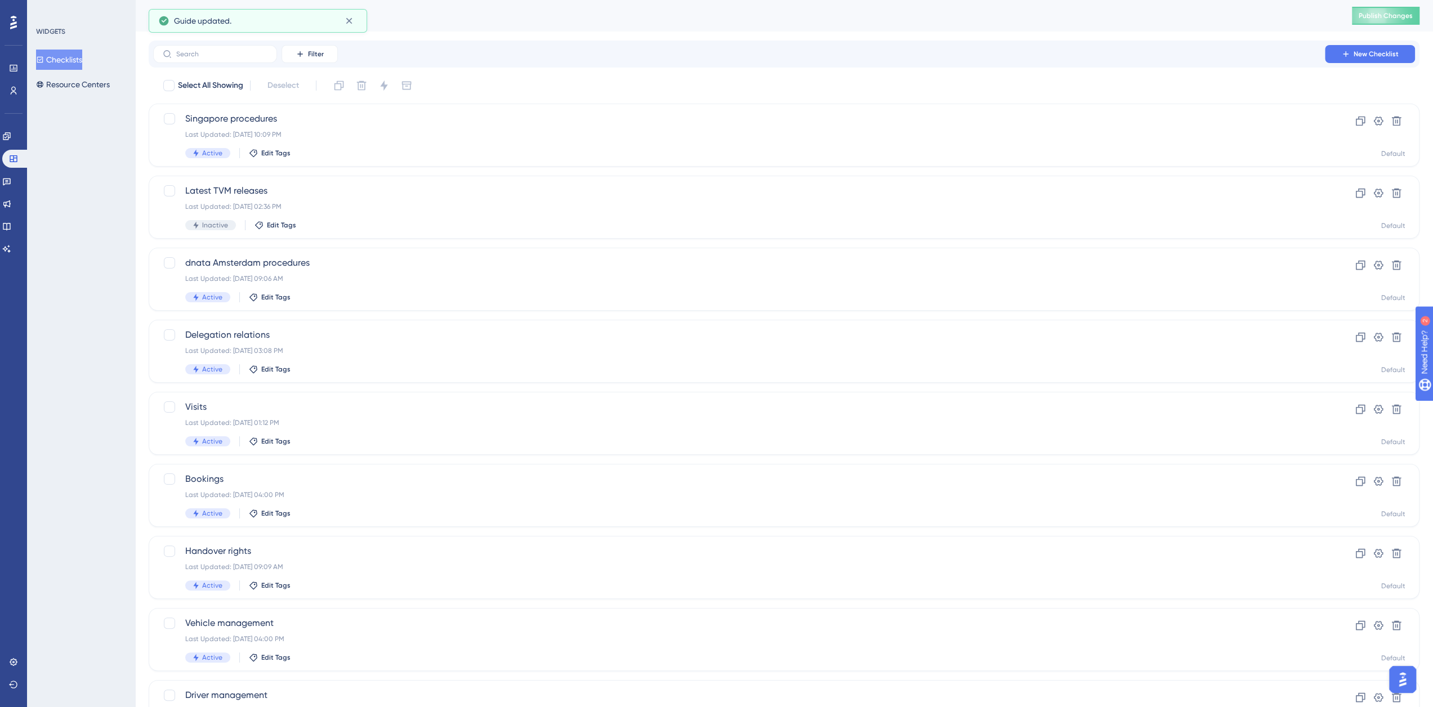
click at [70, 60] on button "Checklists" at bounding box center [59, 60] width 46 height 20
click at [265, 344] on div "Delegation relations Last Updated: [DATE] 03:08 PM Active Edit Tags" at bounding box center [738, 351] width 1107 height 46
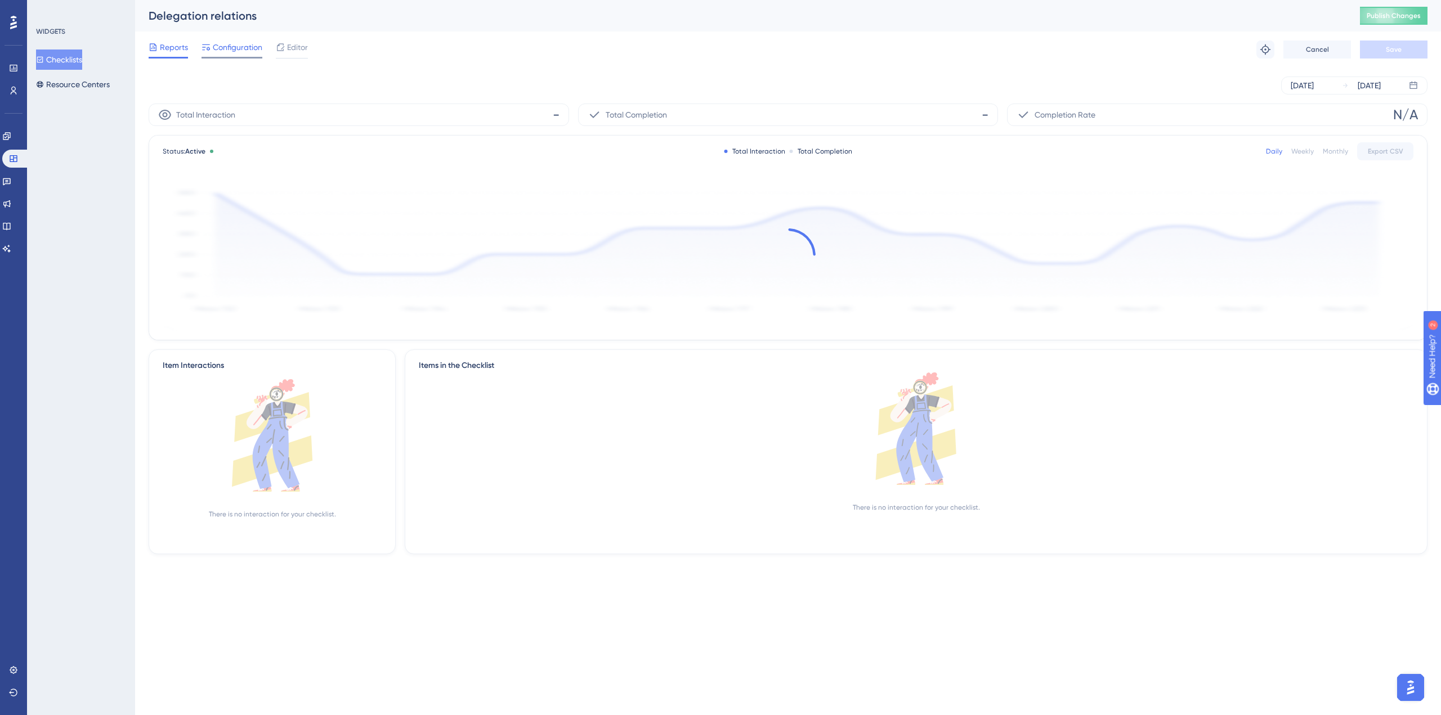
drag, startPoint x: 247, startPoint y: 50, endPoint x: 256, endPoint y: 53, distance: 9.8
click at [247, 49] on span "Configuration" at bounding box center [238, 48] width 50 height 14
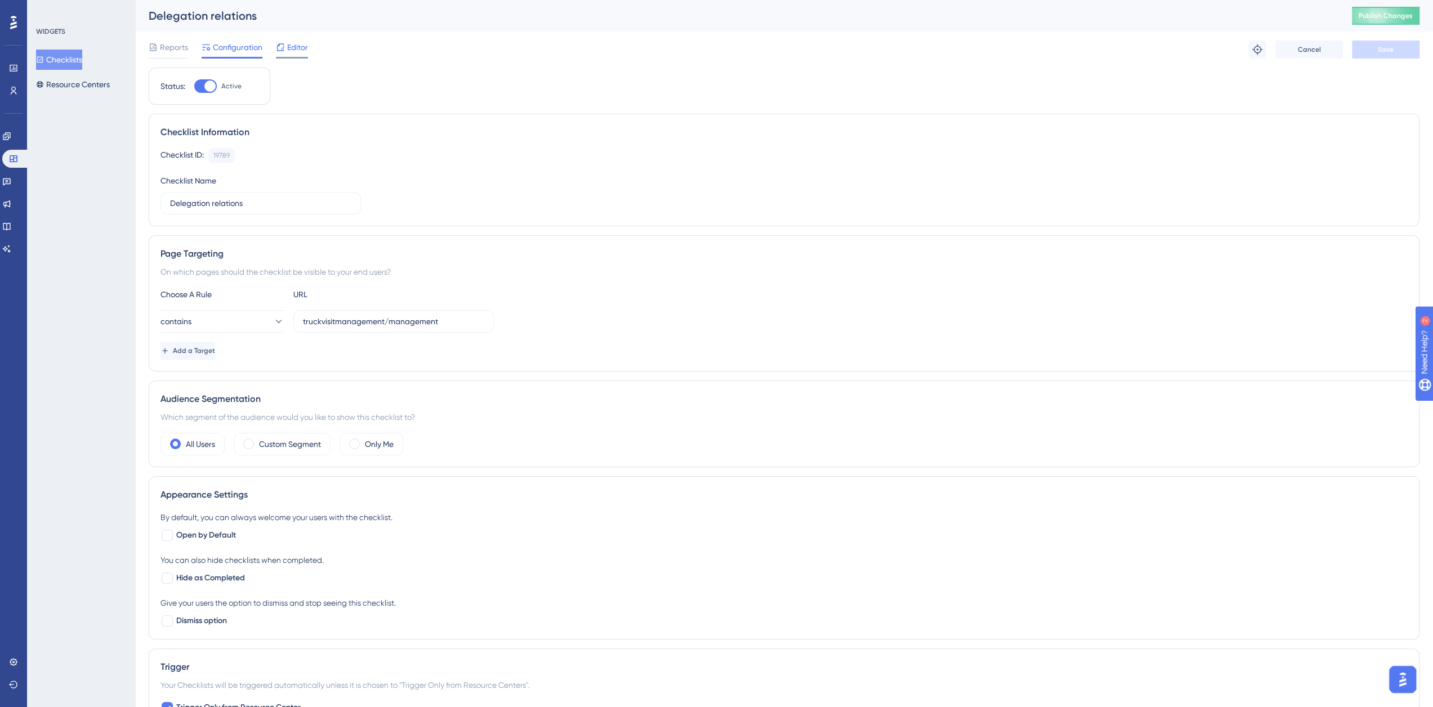
click at [284, 48] on icon at bounding box center [280, 47] width 9 height 9
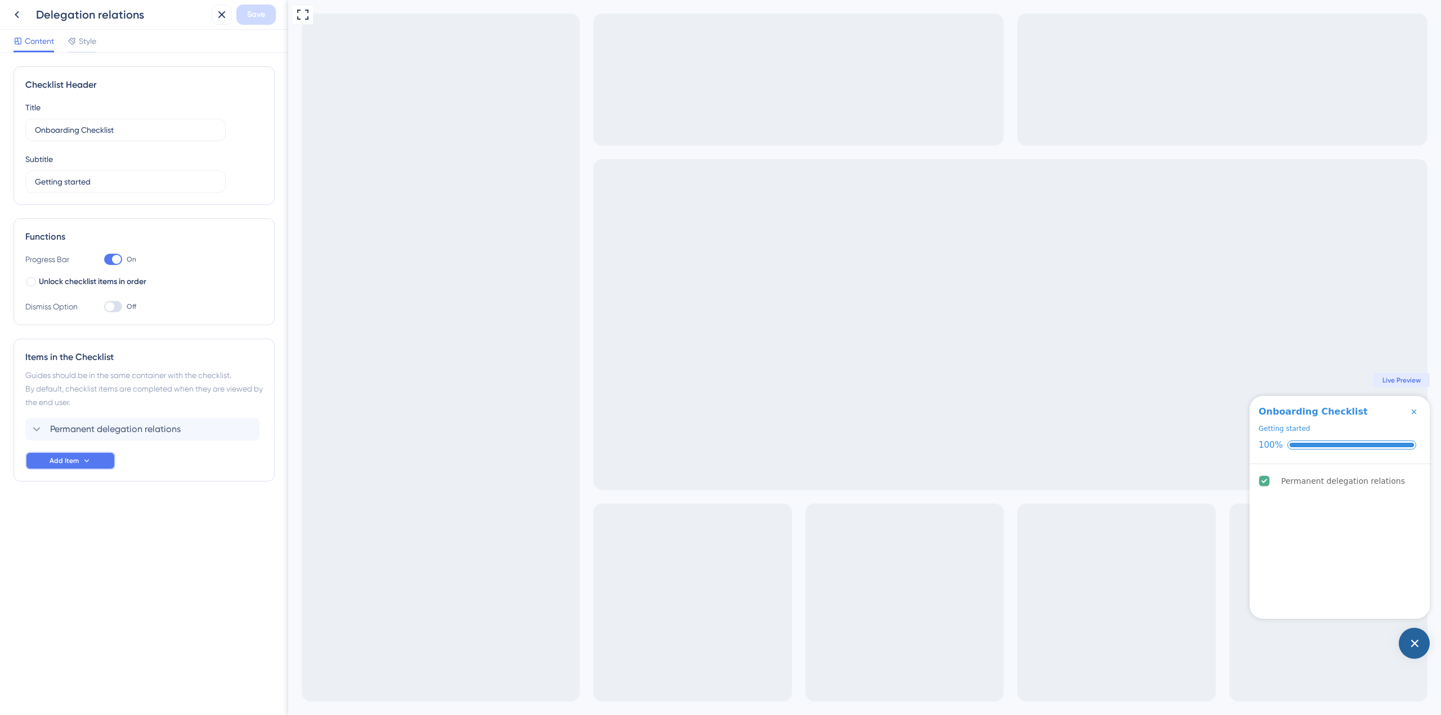
click at [68, 458] on span "Add Item" at bounding box center [64, 461] width 29 height 9
click at [64, 491] on div "Guide Guide" at bounding box center [70, 493] width 57 height 23
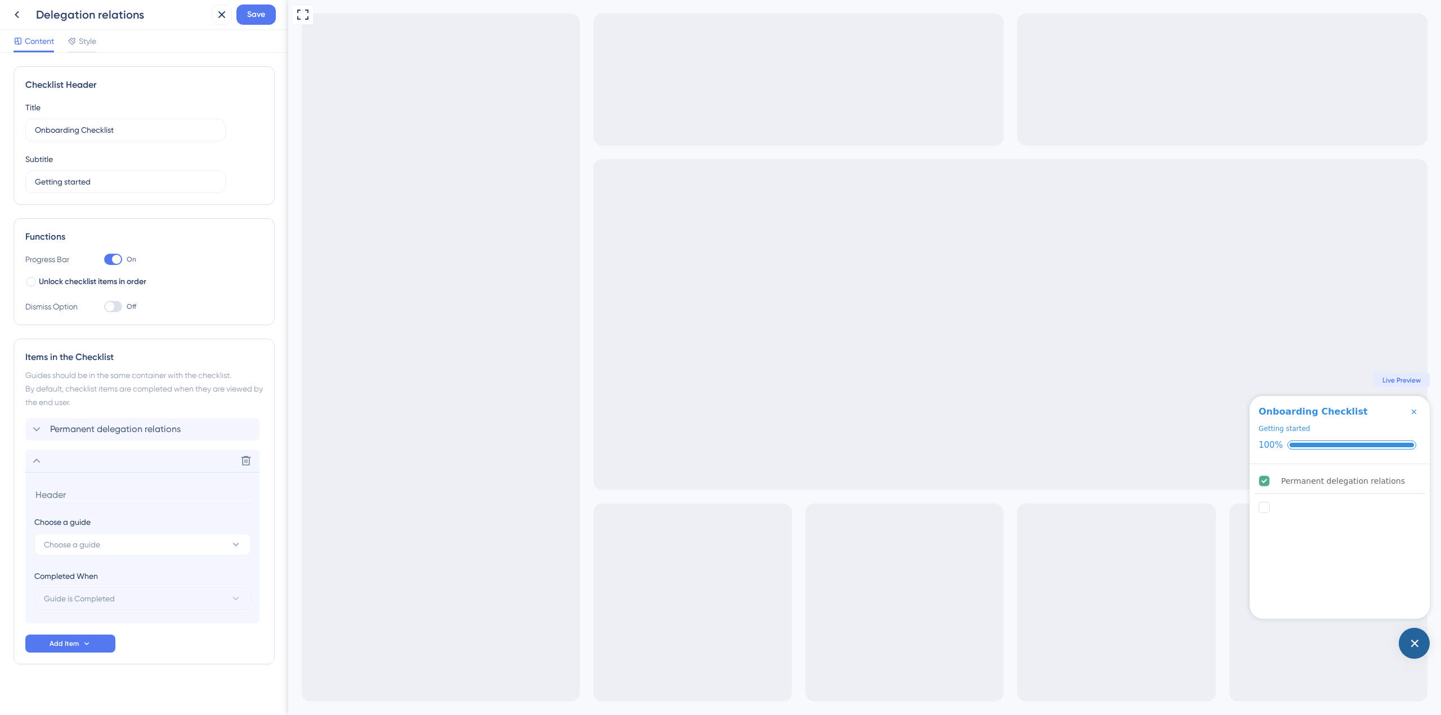
scroll to position [6, 0]
drag, startPoint x: 70, startPoint y: 484, endPoint x: 158, endPoint y: 521, distance: 95.1
click at [72, 486] on input "Favorite partners" at bounding box center [143, 488] width 218 height 17
type input "Favorite delegation partners"
click at [131, 535] on button "Choose a guide" at bounding box center [142, 538] width 217 height 23
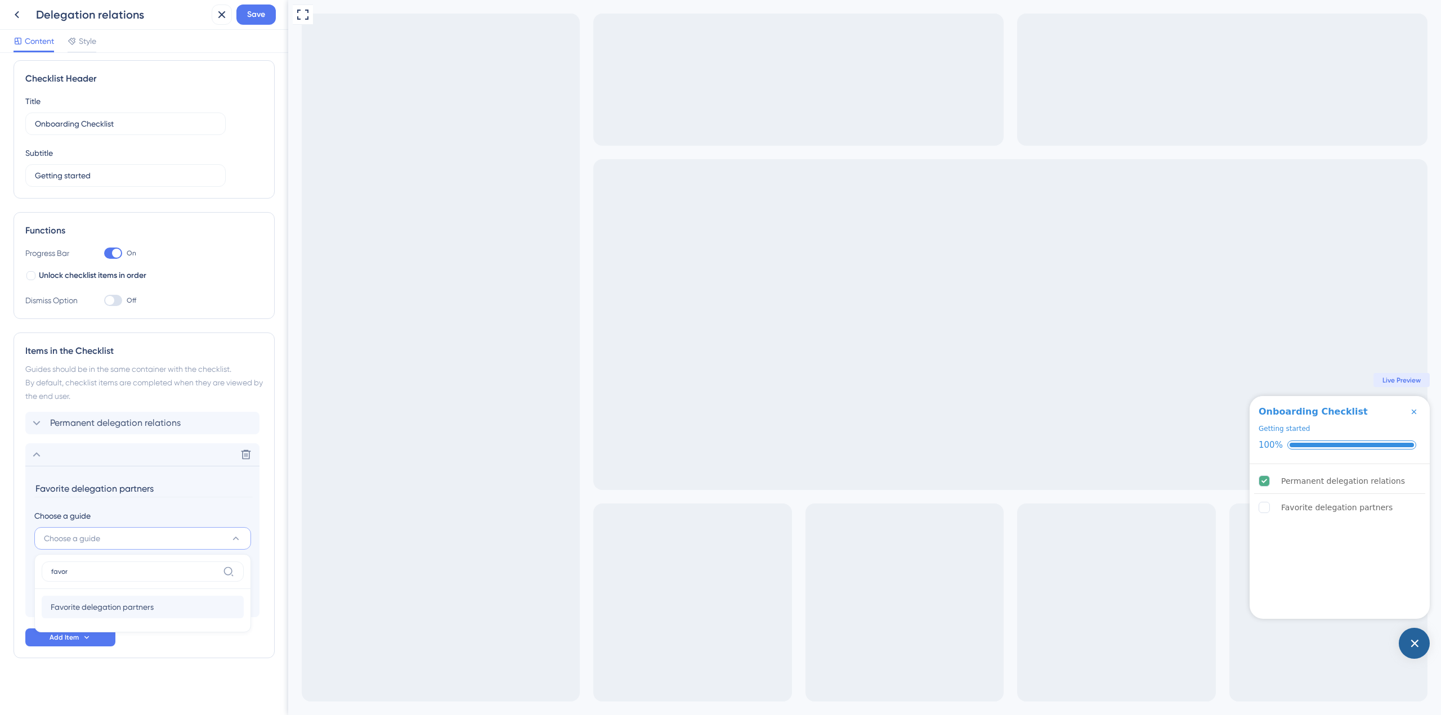
type input "favor"
click at [74, 601] on span "Favorite delegation partners" at bounding box center [102, 608] width 103 height 14
click at [248, 12] on span "Save" at bounding box center [256, 15] width 18 height 14
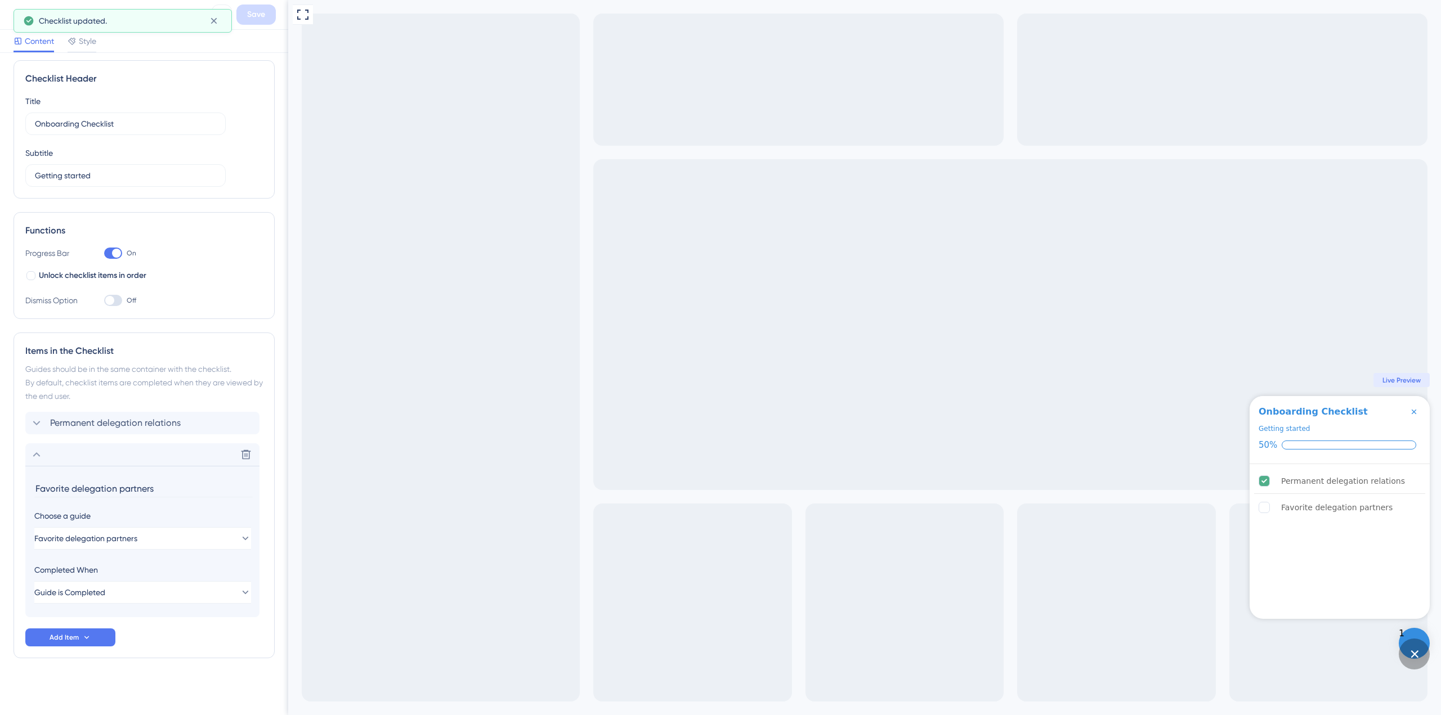
click at [1412, 413] on icon "Close Checklist" at bounding box center [1414, 412] width 9 height 9
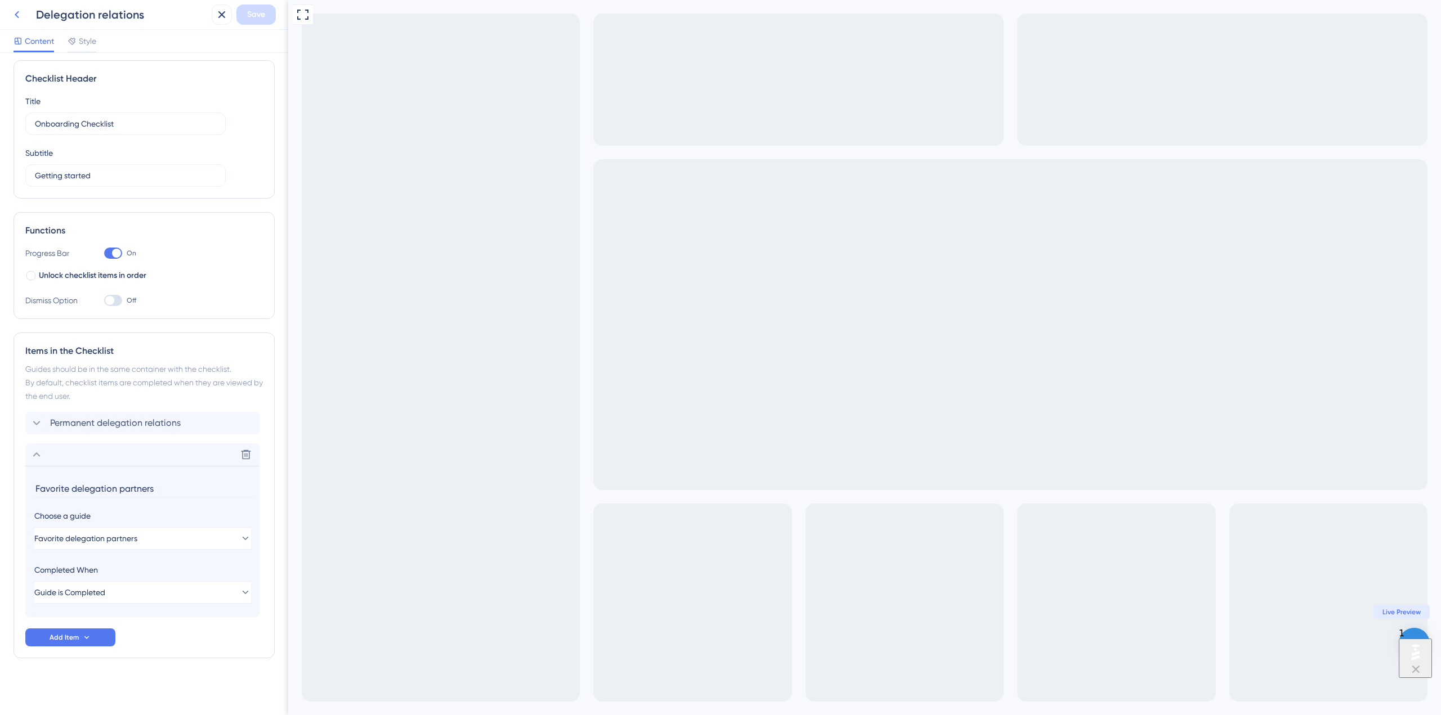
click at [14, 13] on icon at bounding box center [17, 15] width 14 height 14
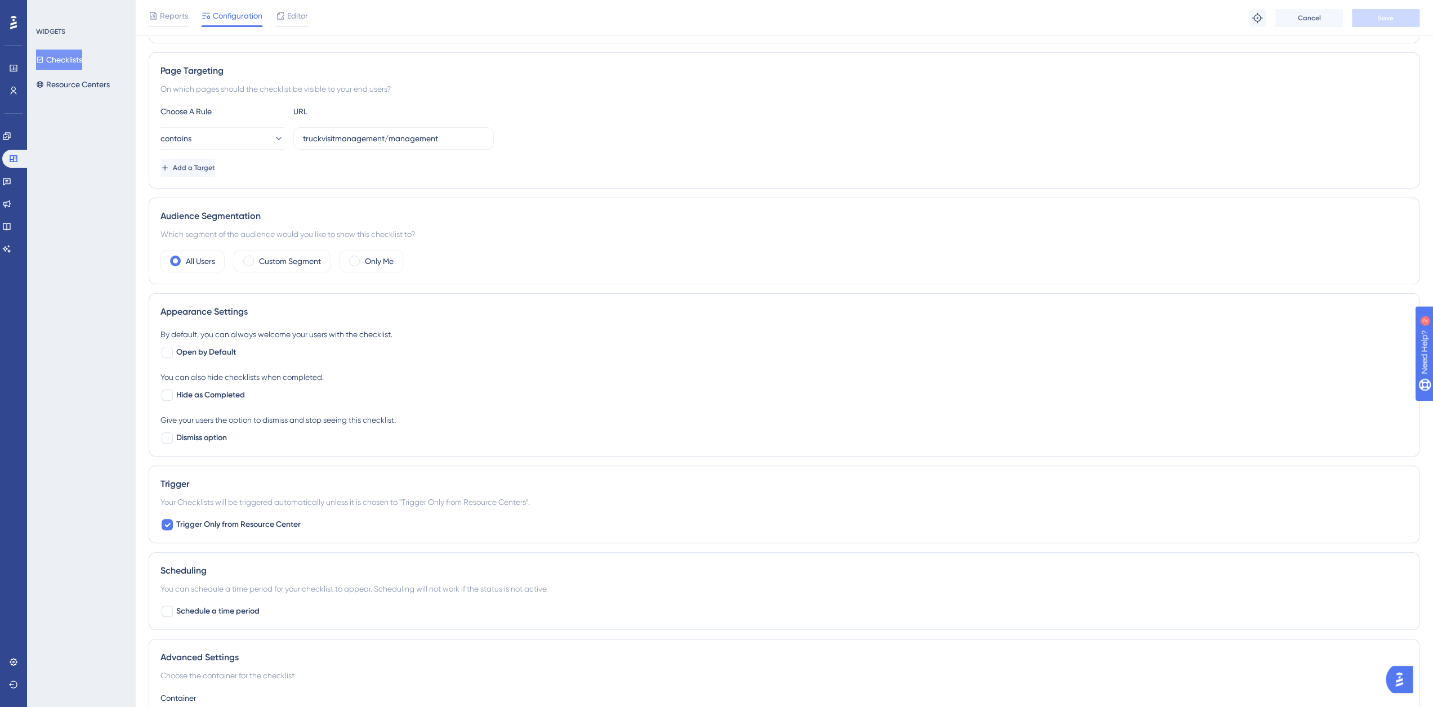
scroll to position [265, 0]
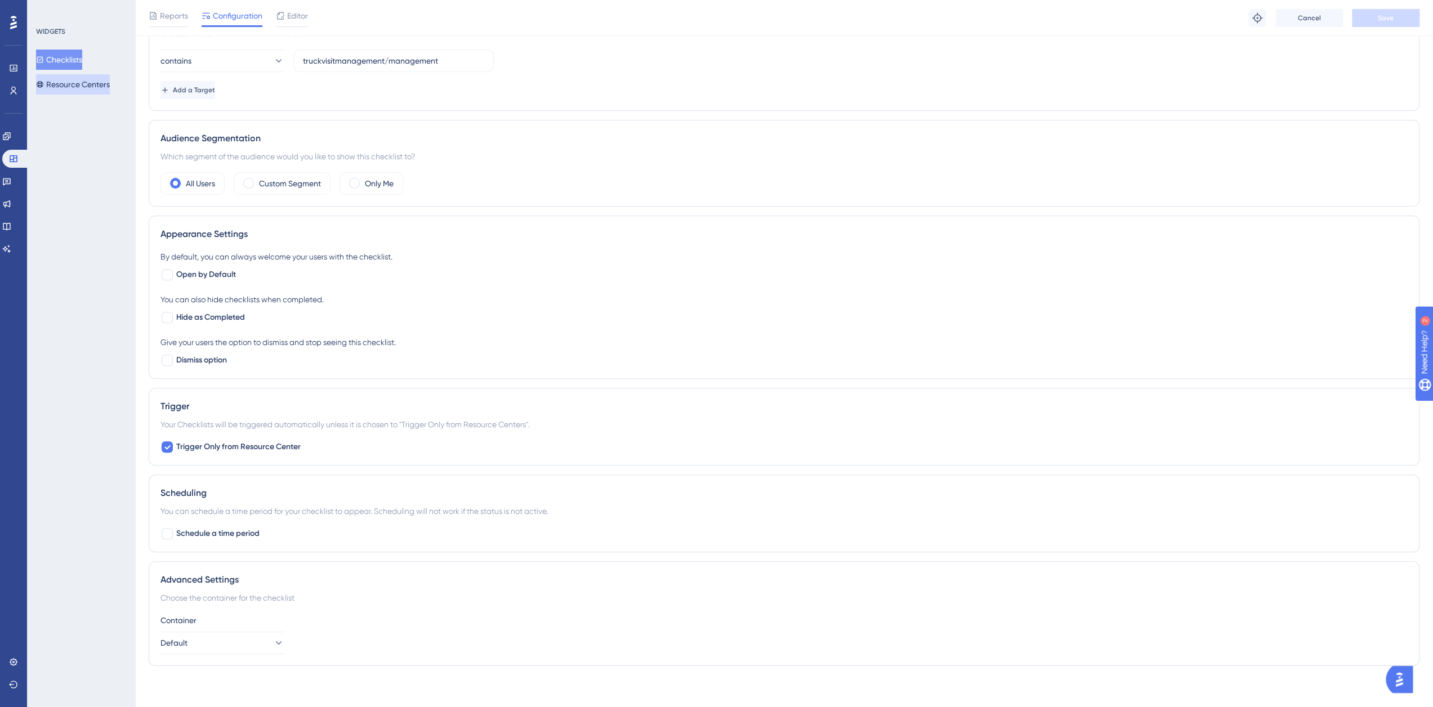
click at [84, 84] on button "Resource Centers" at bounding box center [73, 84] width 74 height 20
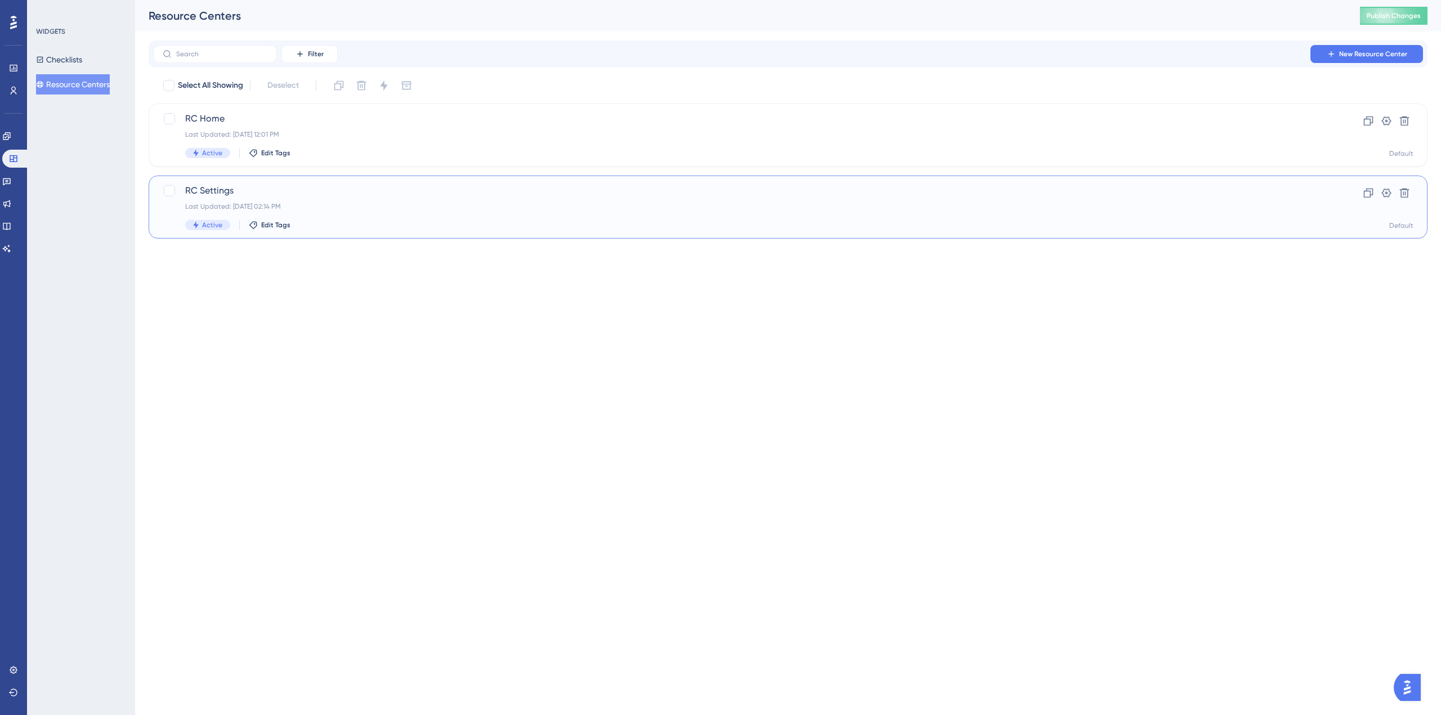
click at [239, 193] on span "RC Settings" at bounding box center [743, 191] width 1116 height 14
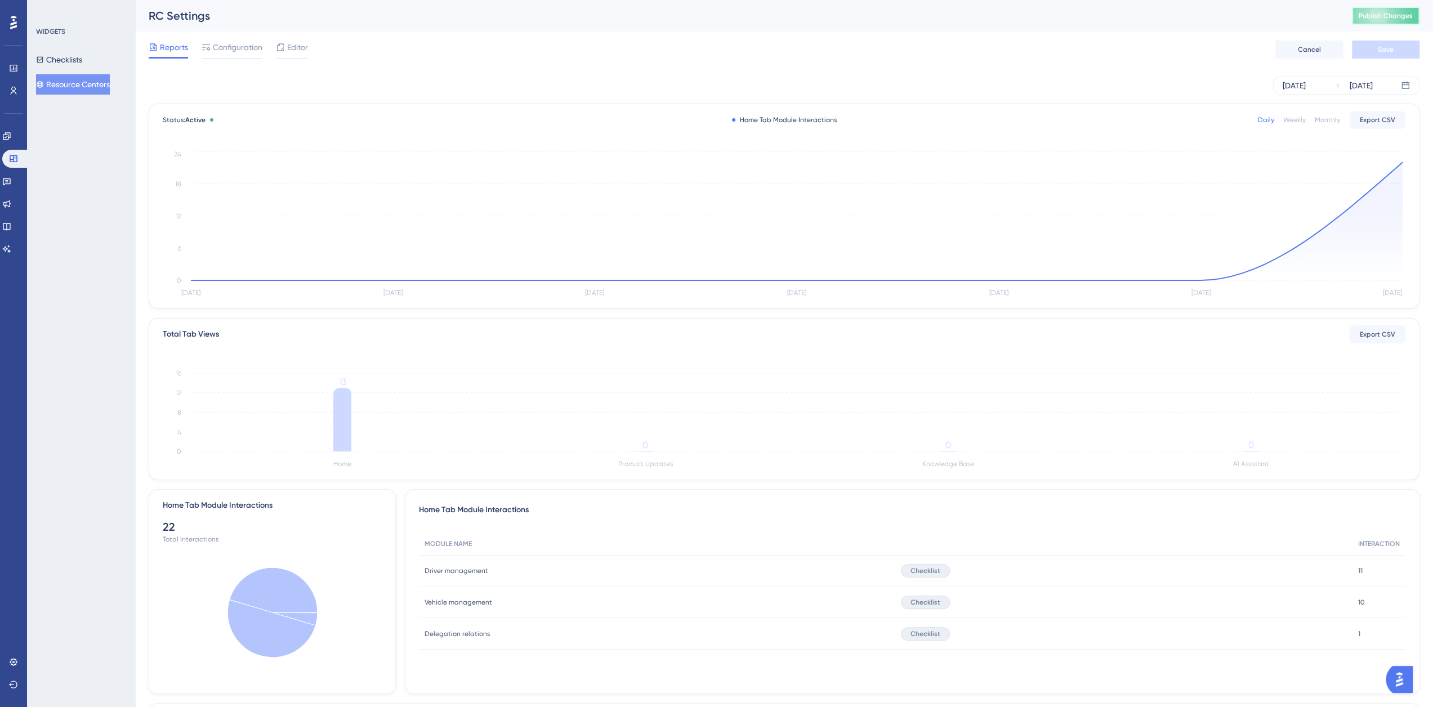
click at [1399, 14] on span "Publish Changes" at bounding box center [1385, 15] width 54 height 9
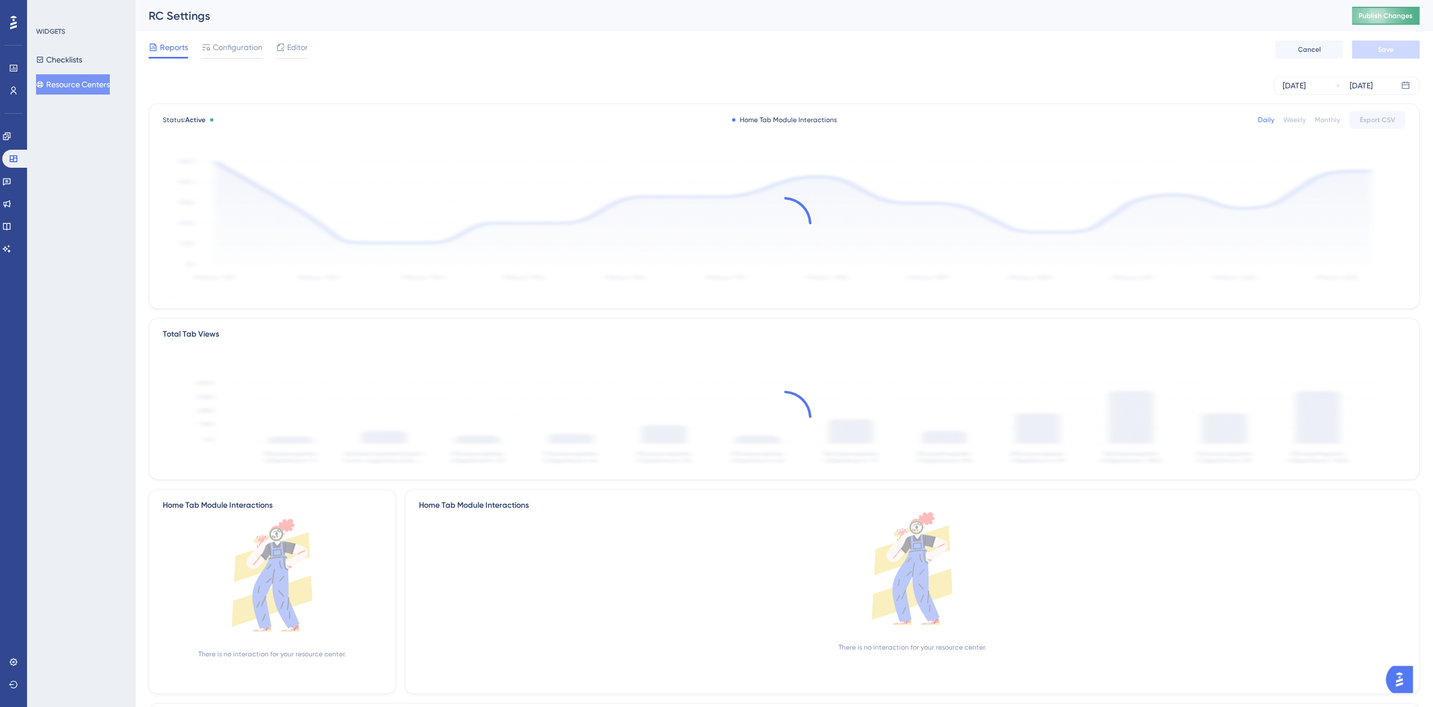
click at [1399, 14] on span "Publish Changes" at bounding box center [1385, 15] width 54 height 9
